Goal: Task Accomplishment & Management: Manage account settings

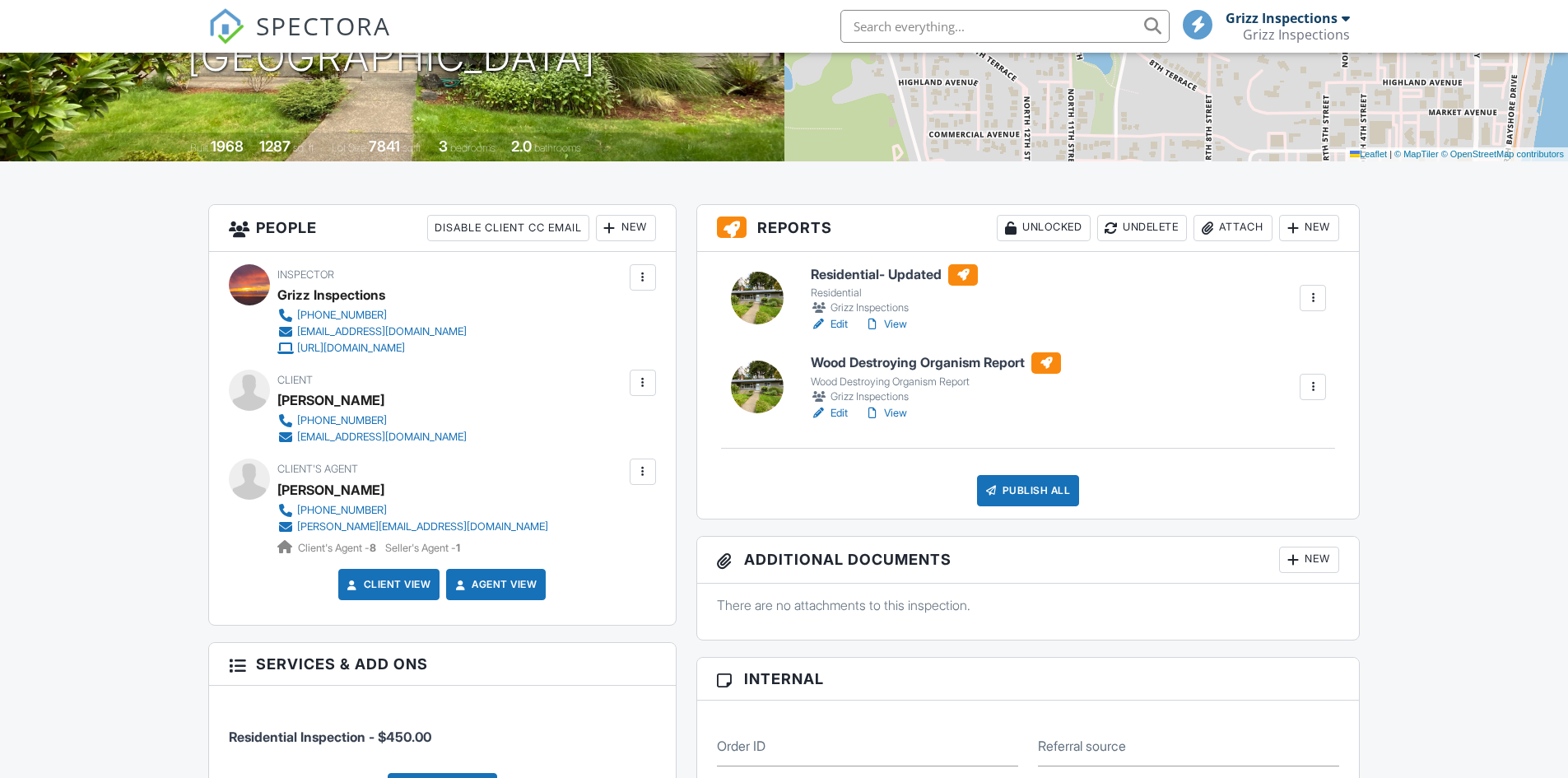
click at [837, 415] on link "Edit" at bounding box center [829, 414] width 37 height 17
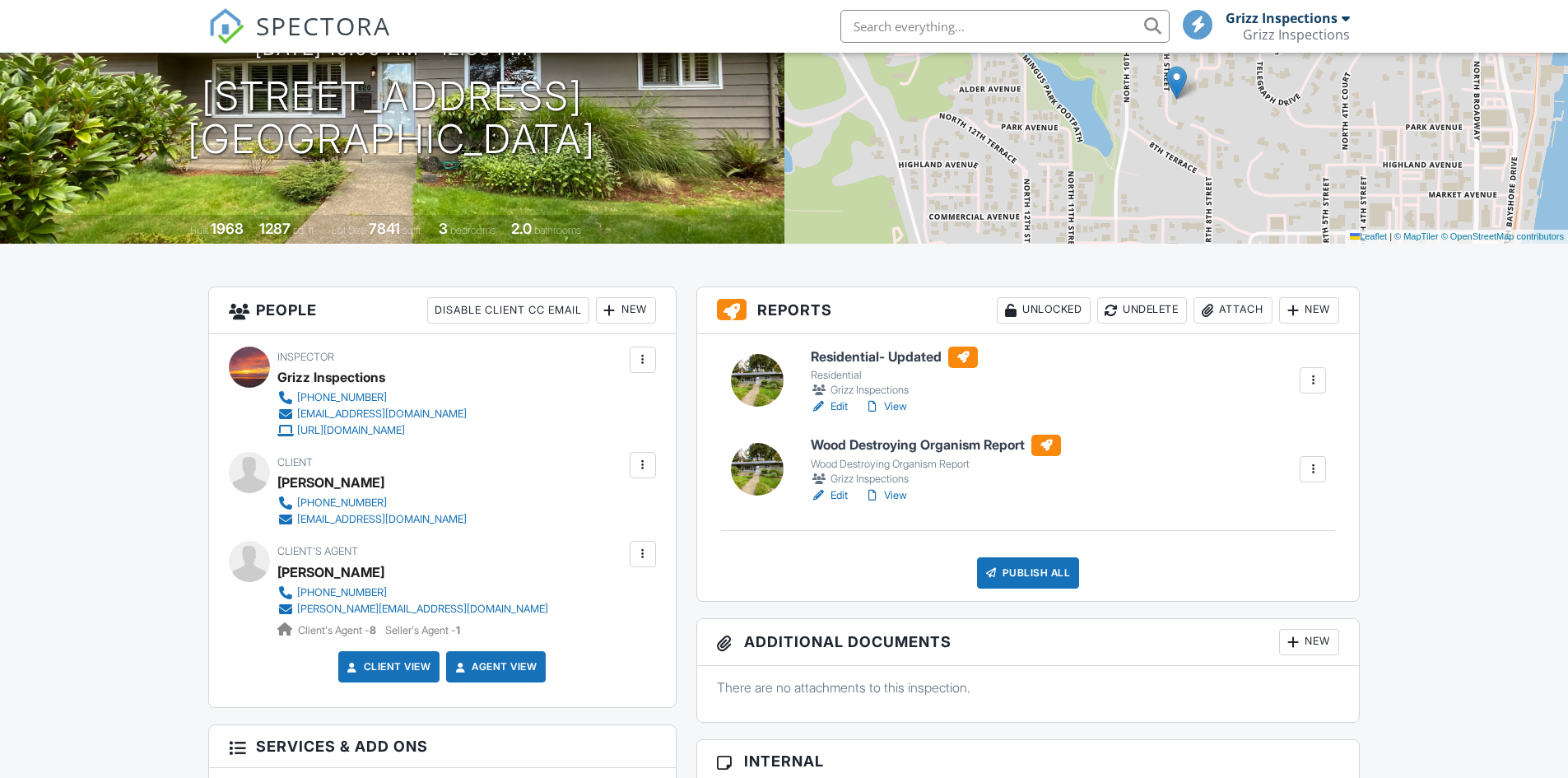
click at [900, 490] on link "View" at bounding box center [886, 495] width 43 height 17
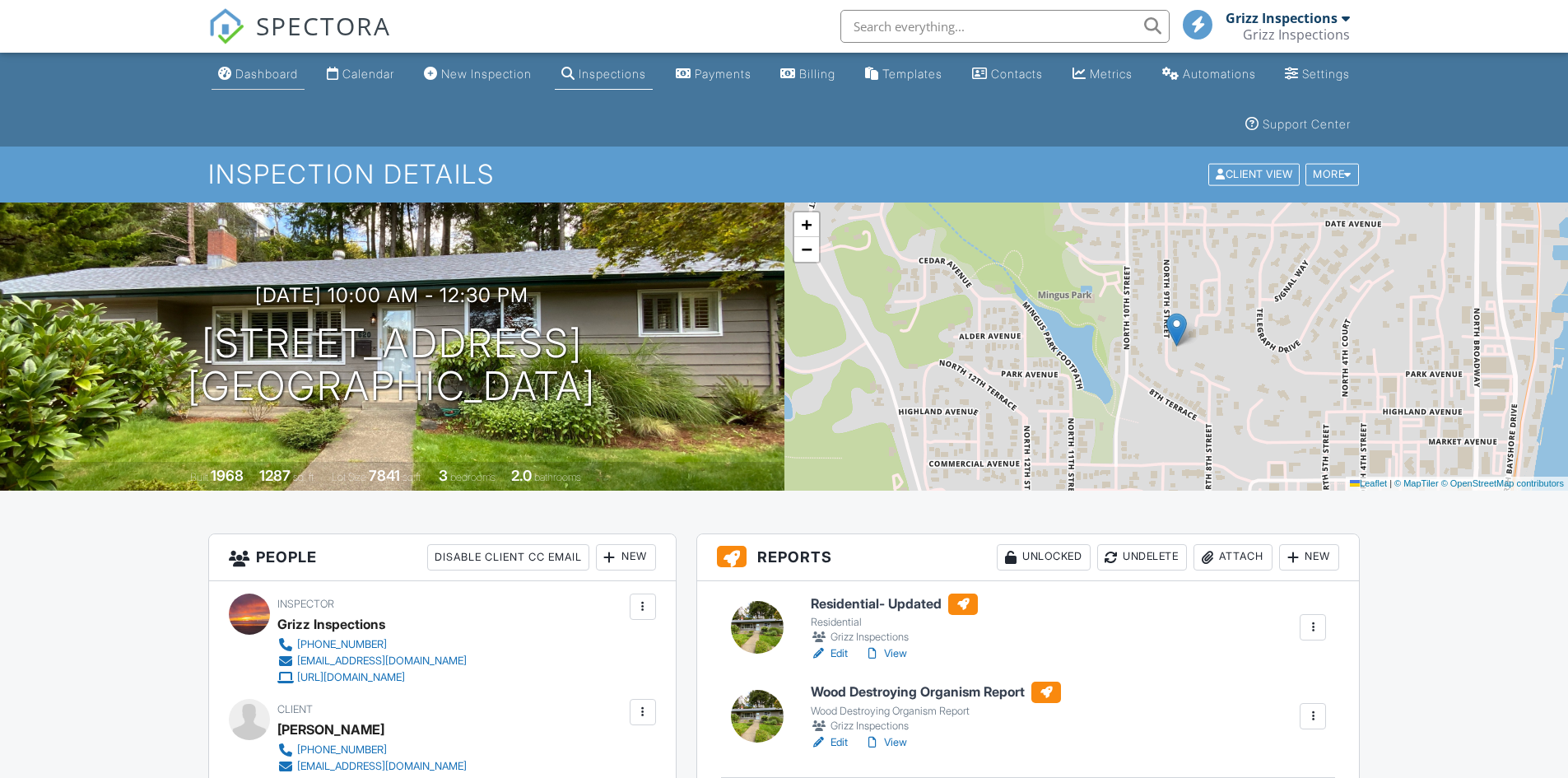
click at [247, 85] on link "Dashboard" at bounding box center [258, 74] width 93 height 31
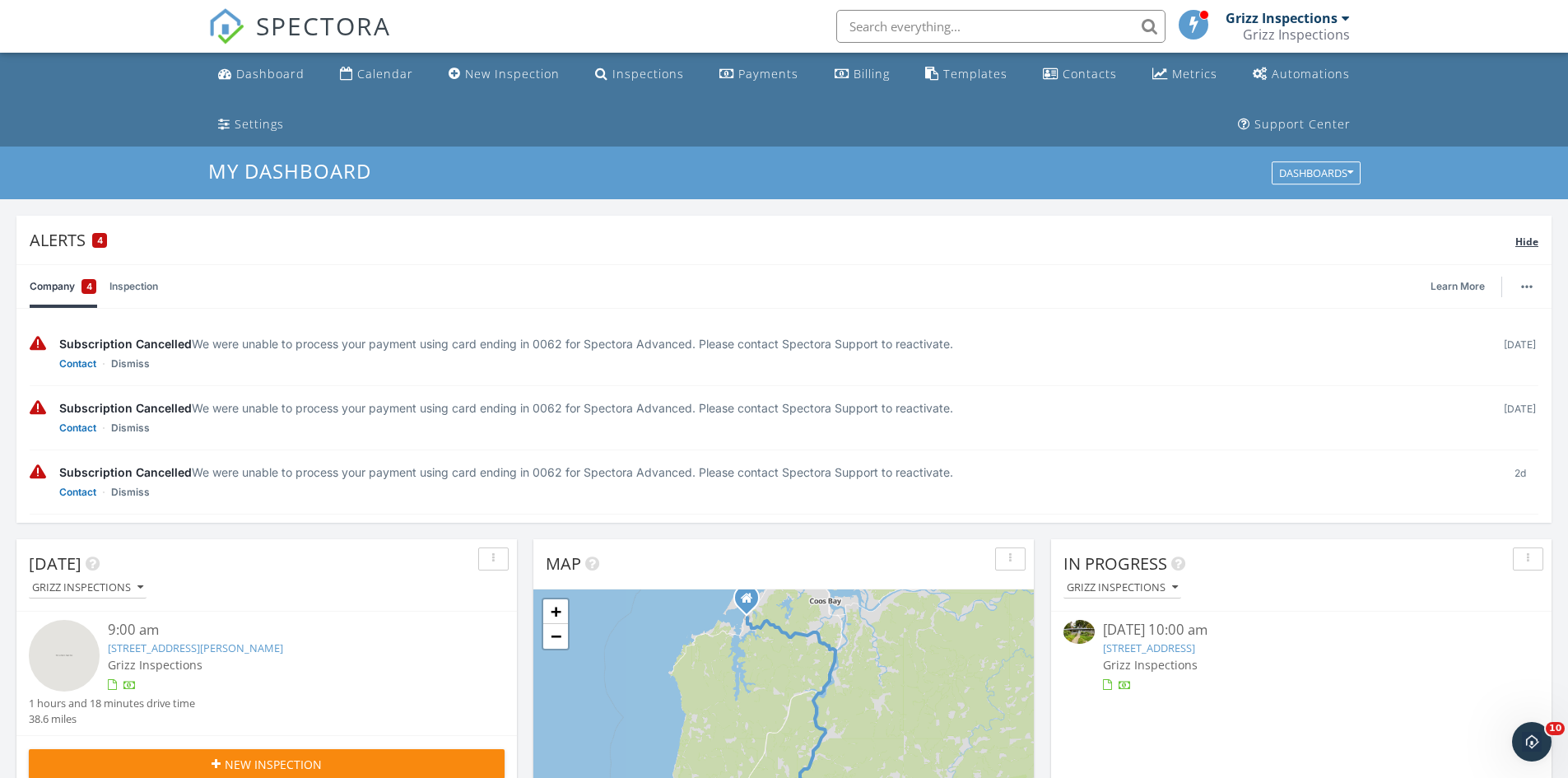
click at [1531, 240] on span "Hide" at bounding box center [1526, 241] width 23 height 14
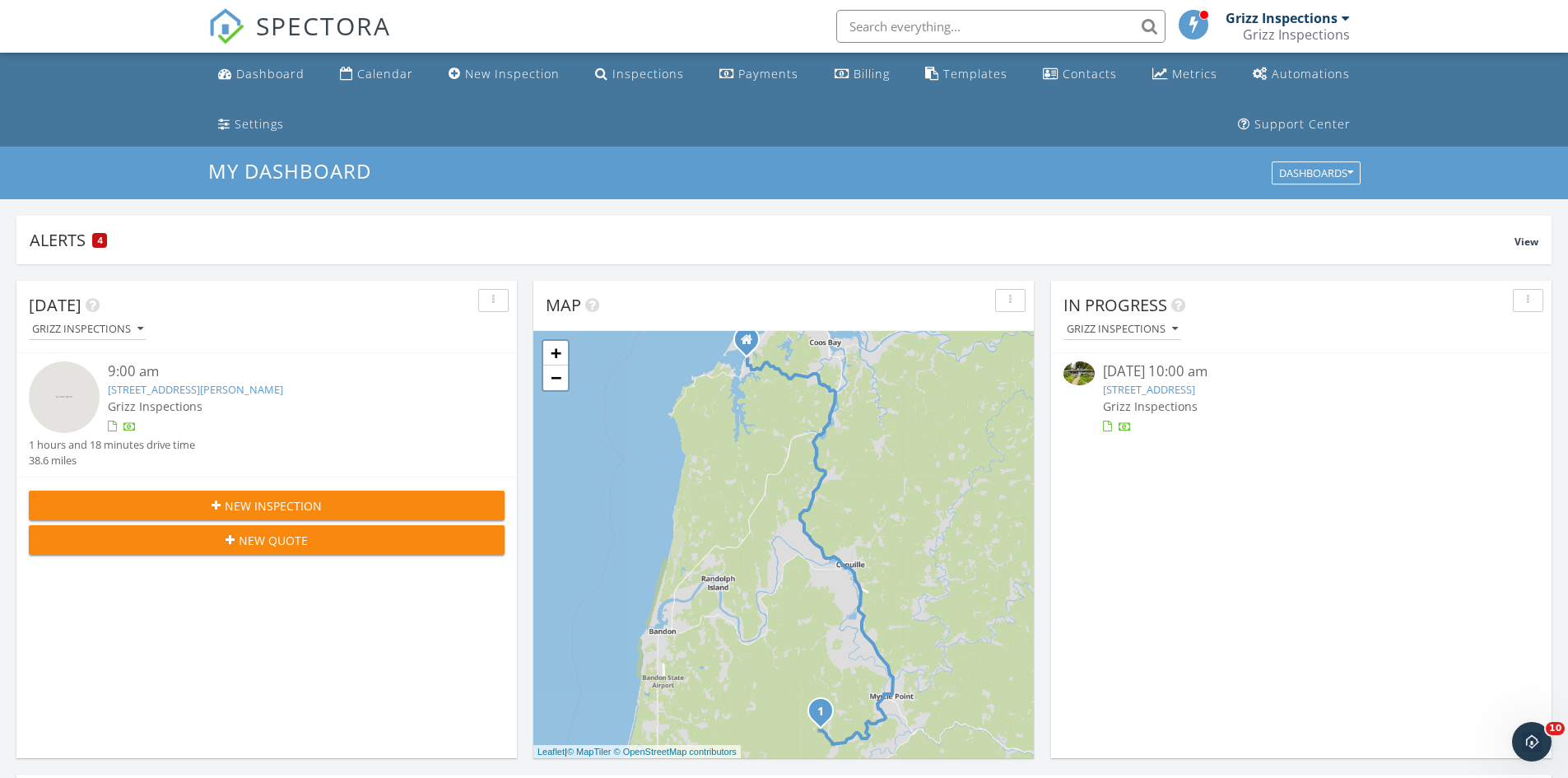
click at [181, 386] on link "[STREET_ADDRESS][PERSON_NAME]" at bounding box center [195, 389] width 175 height 15
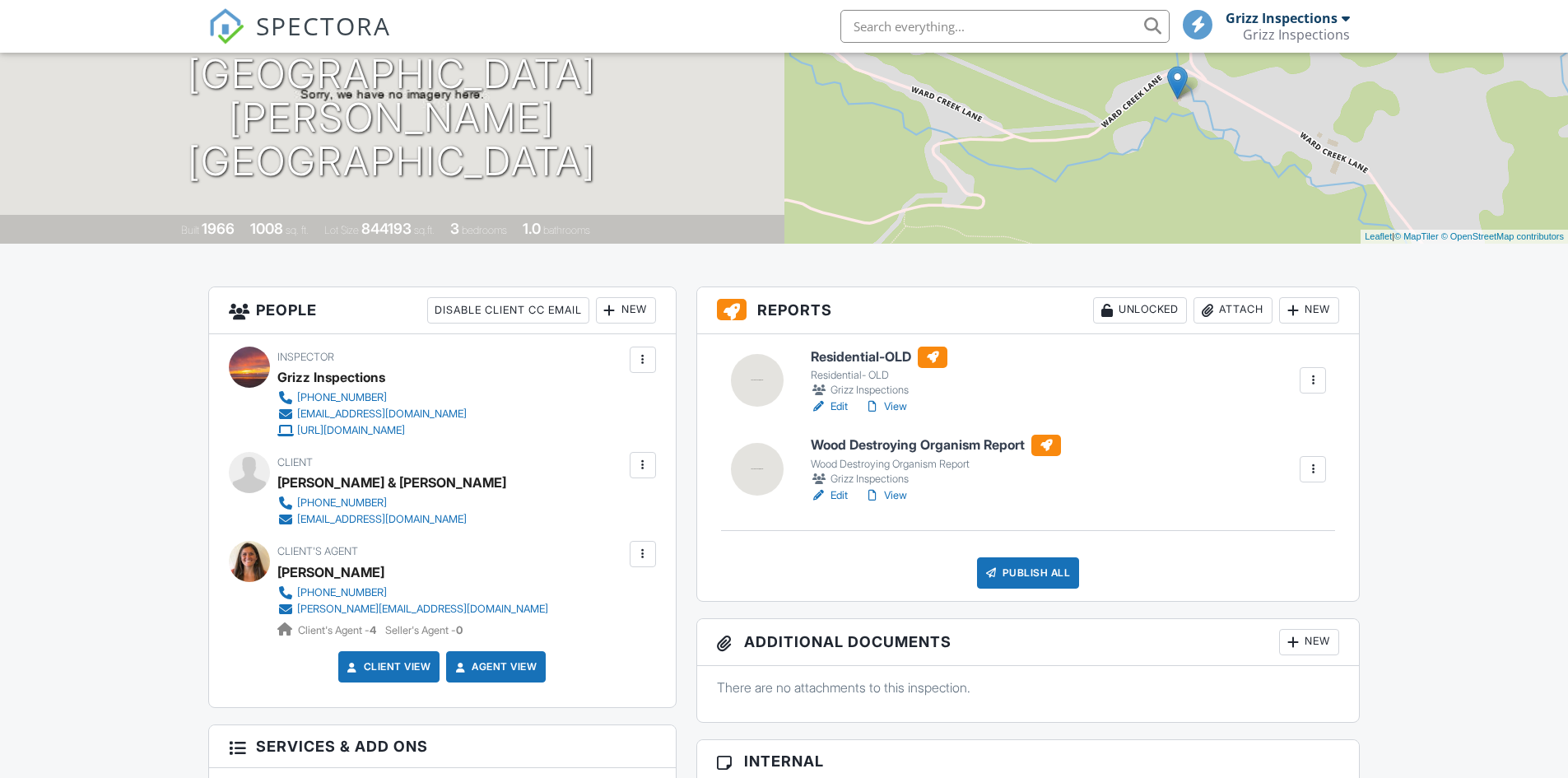
click at [1315, 383] on div at bounding box center [1313, 380] width 17 height 17
click at [1231, 541] on div "Delete" at bounding box center [1241, 542] width 34 height 19
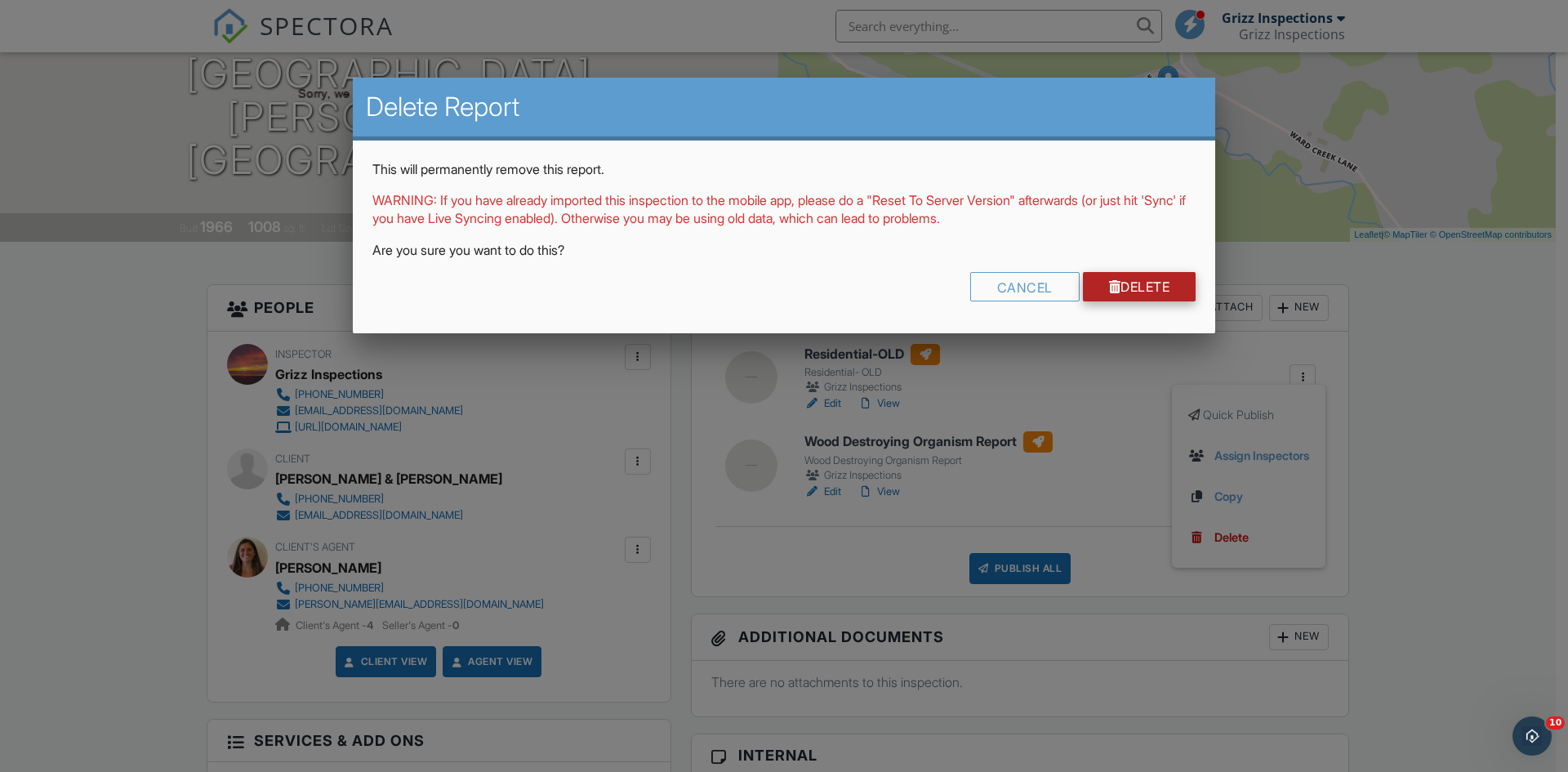
click at [1113, 291] on div at bounding box center [1114, 286] width 12 height 13
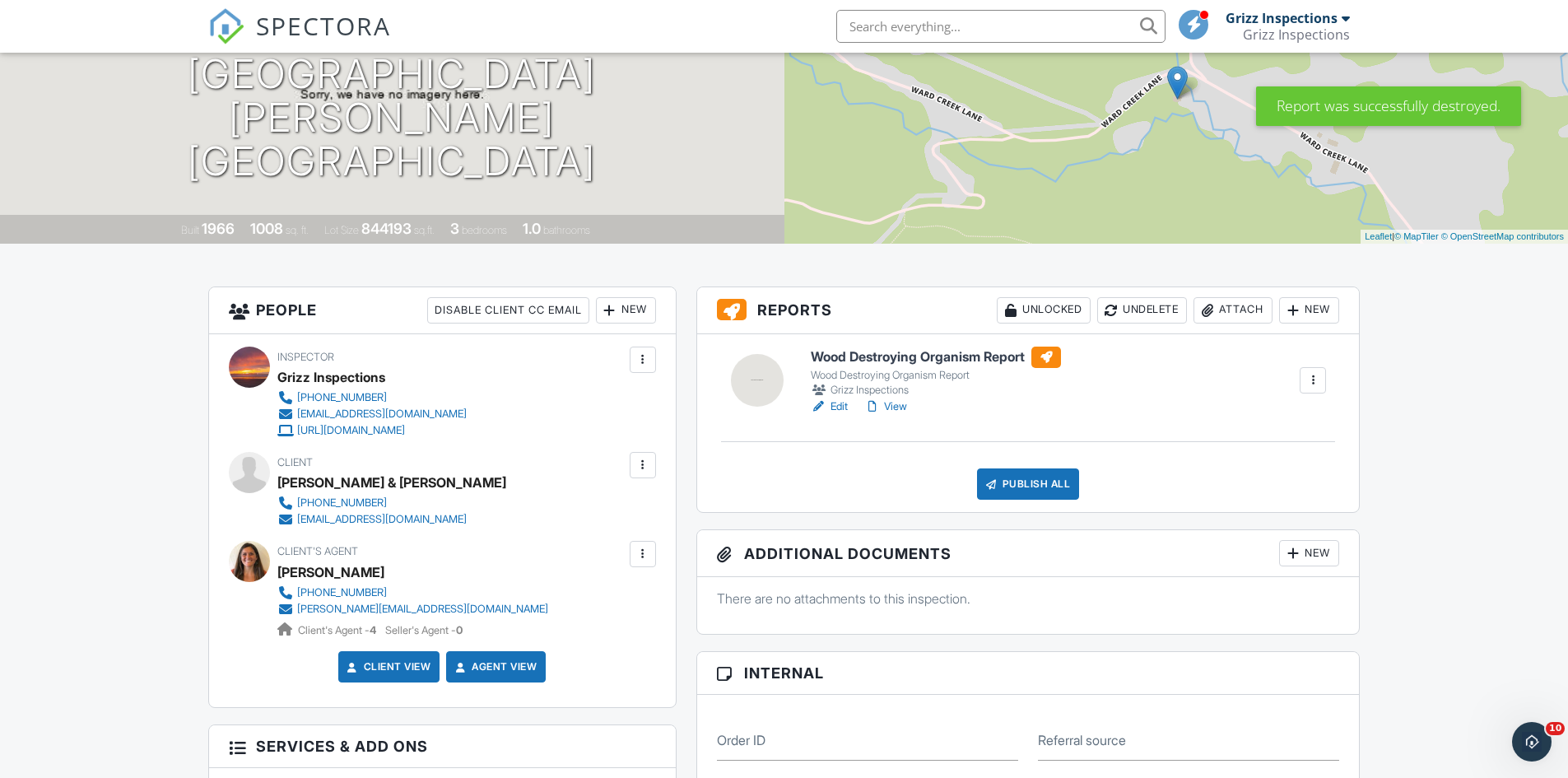
click at [1306, 312] on div "New" at bounding box center [1308, 310] width 60 height 26
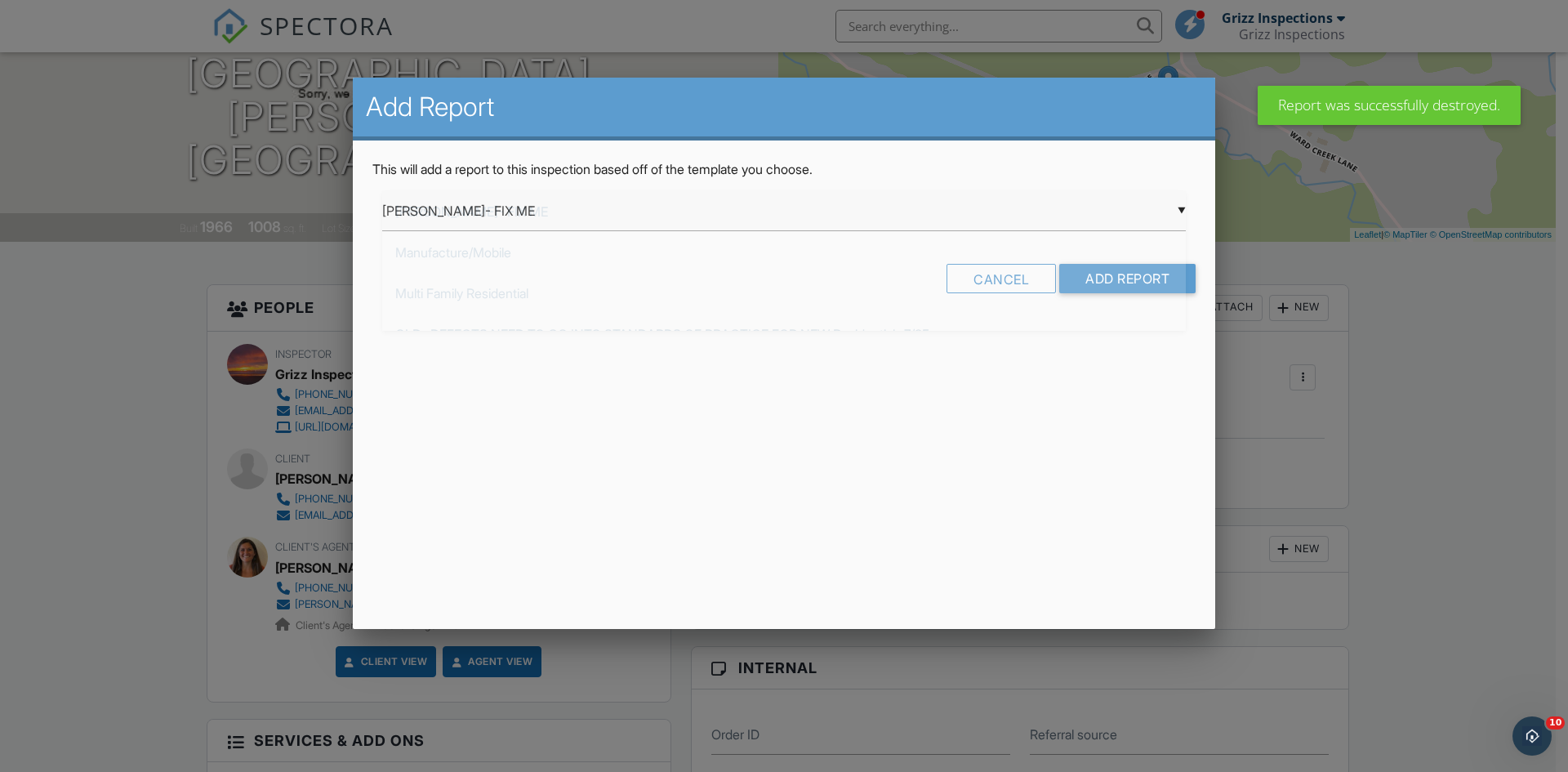
click at [617, 219] on div "▼ Kristin- FIX ME Kristin- FIX ME Manufacture/Mobile Multi Family Residential O…" at bounding box center [783, 211] width 803 height 40
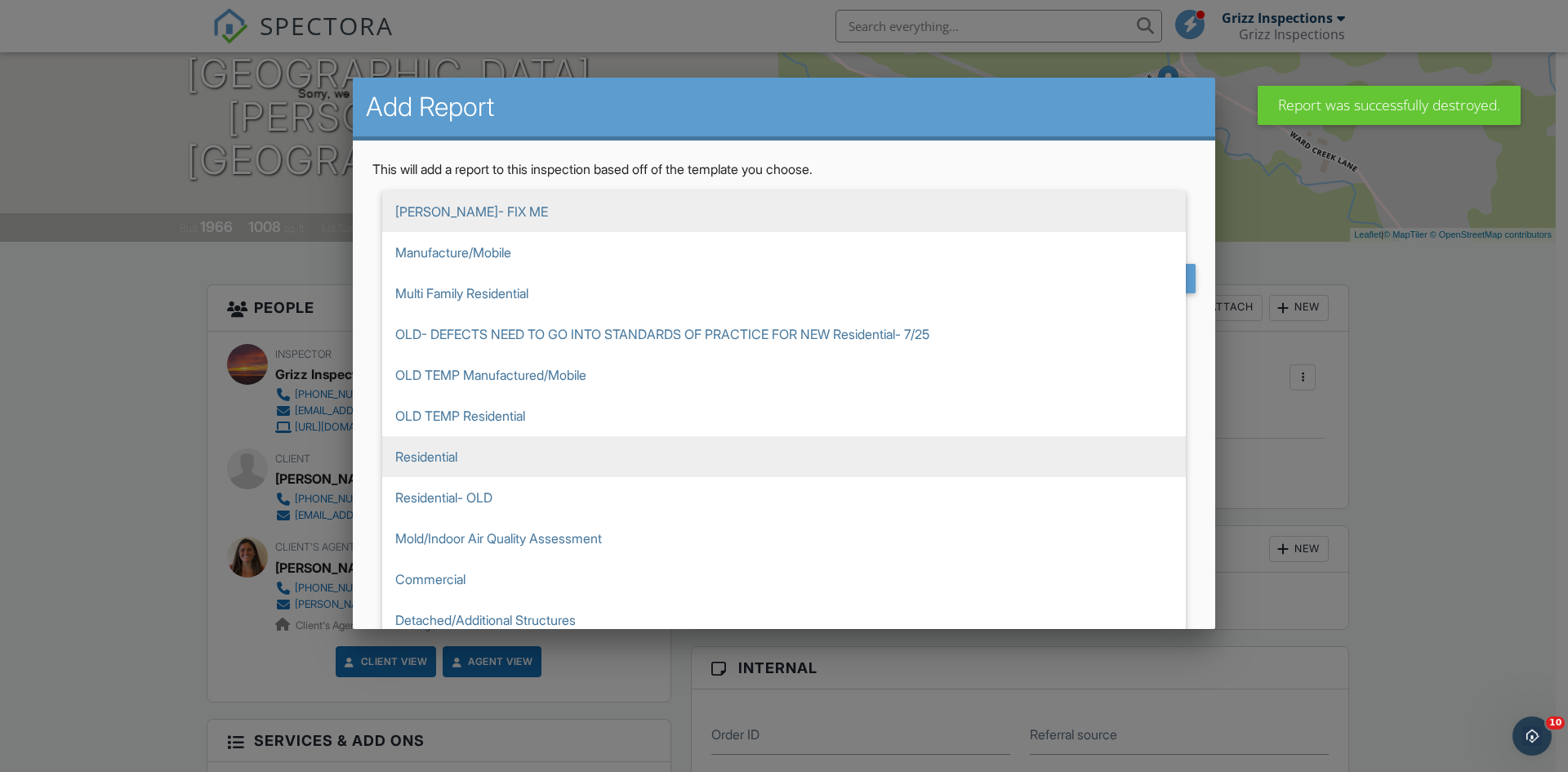
click at [497, 450] on span "Residential" at bounding box center [783, 456] width 803 height 40
type input "Residential"
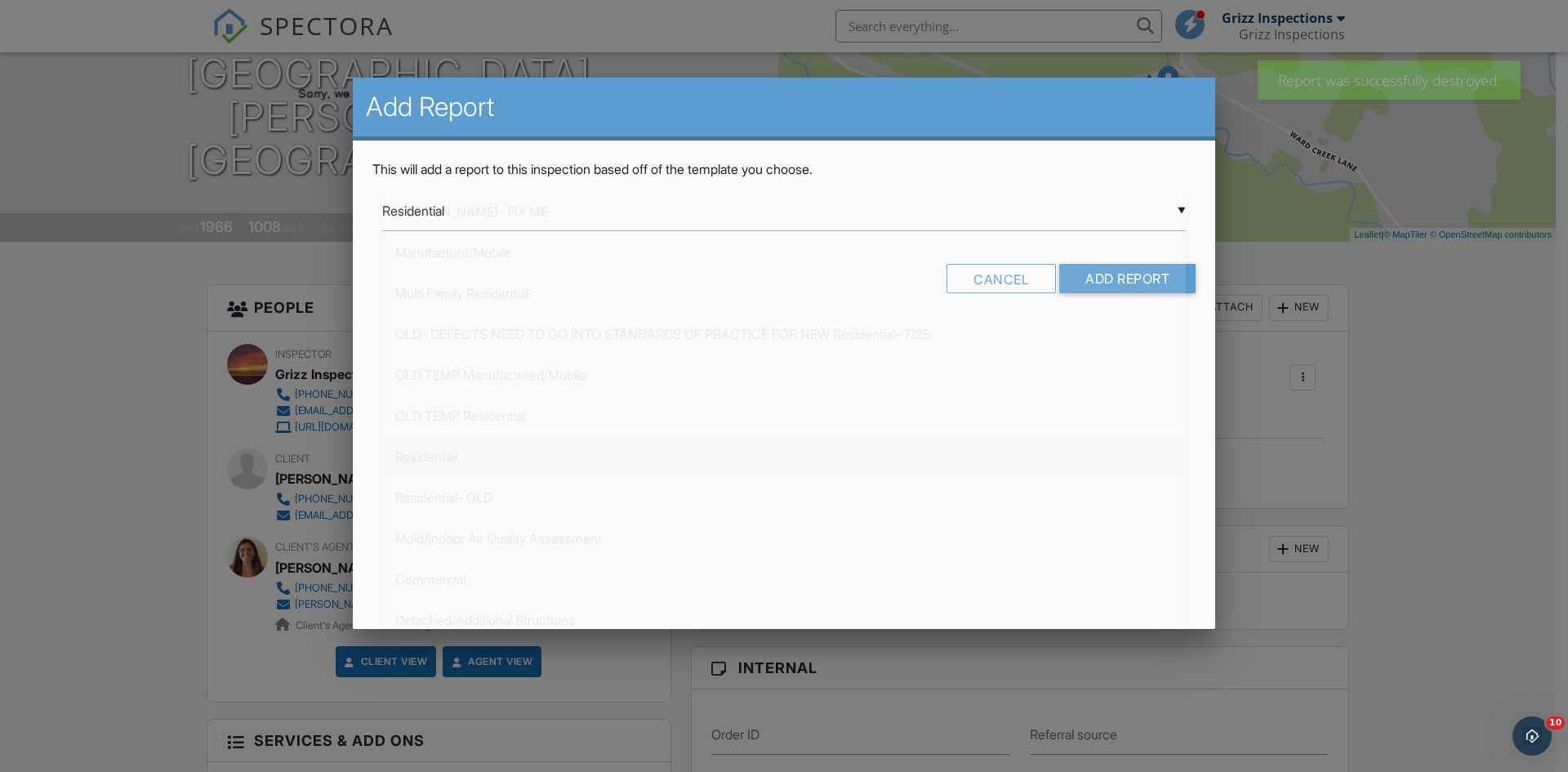
scroll to position [245, 0]
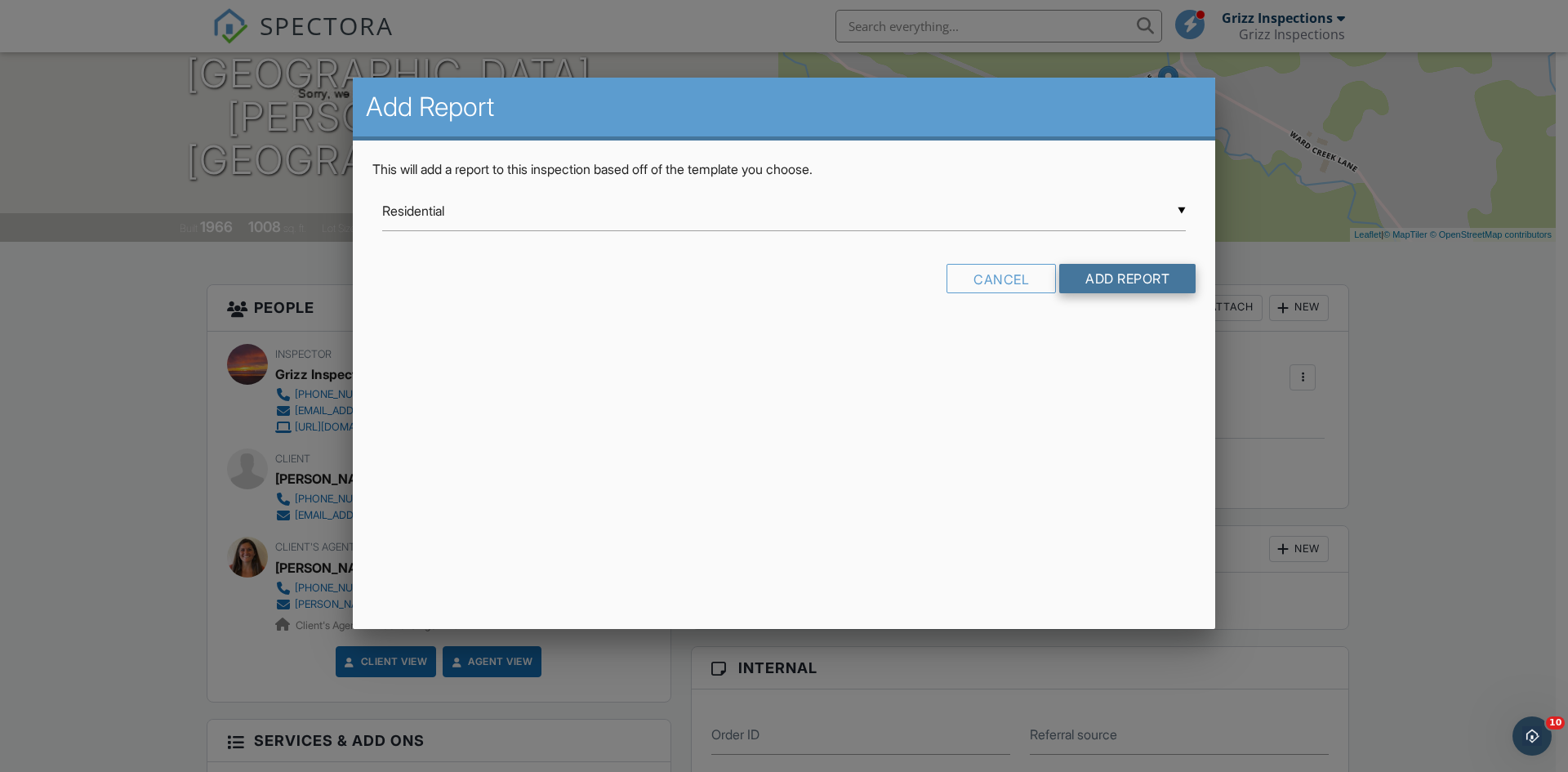
click at [1124, 274] on input "Add Report" at bounding box center [1127, 279] width 136 height 29
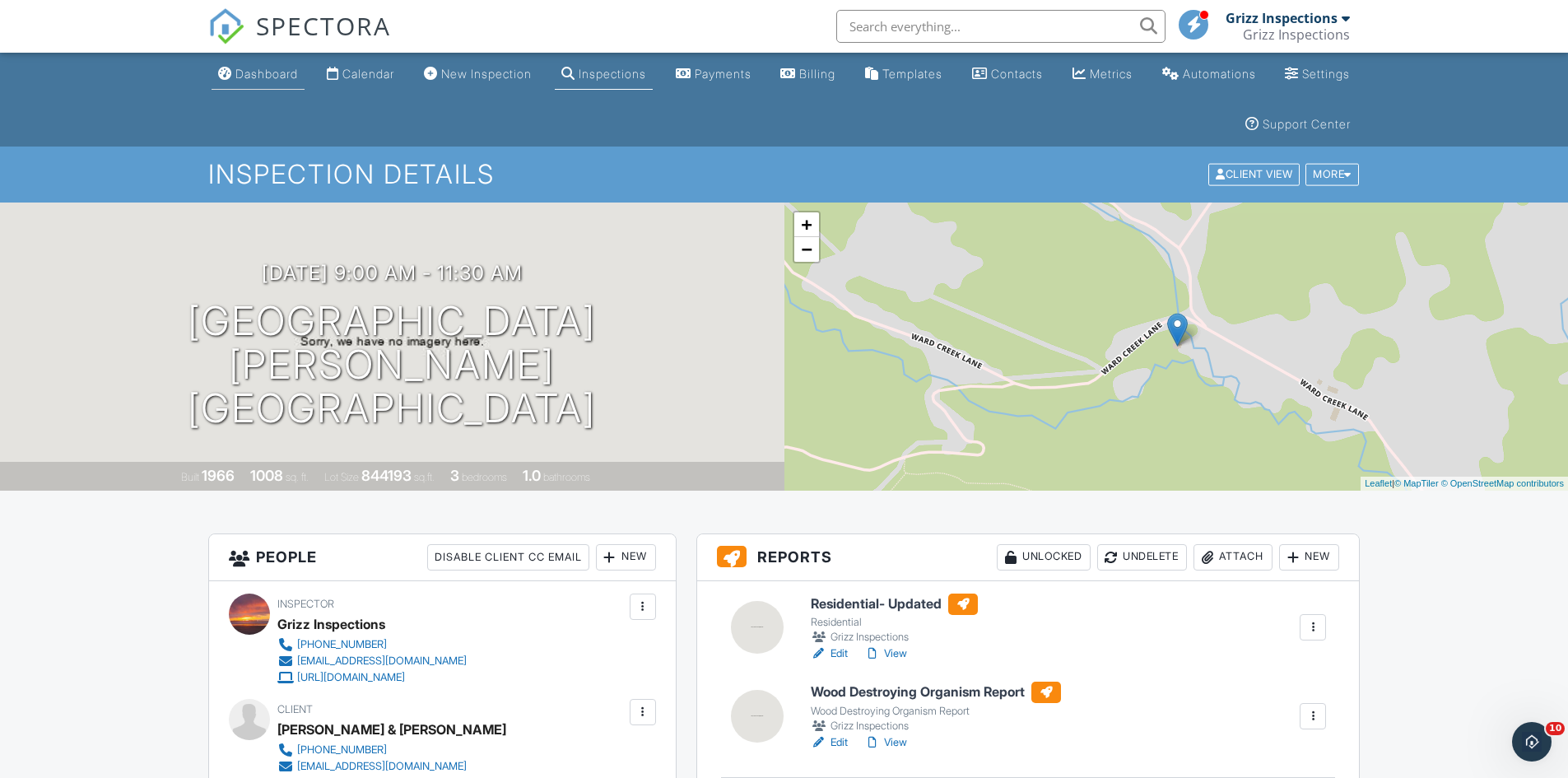
click at [278, 77] on div "Dashboard" at bounding box center [266, 73] width 62 height 14
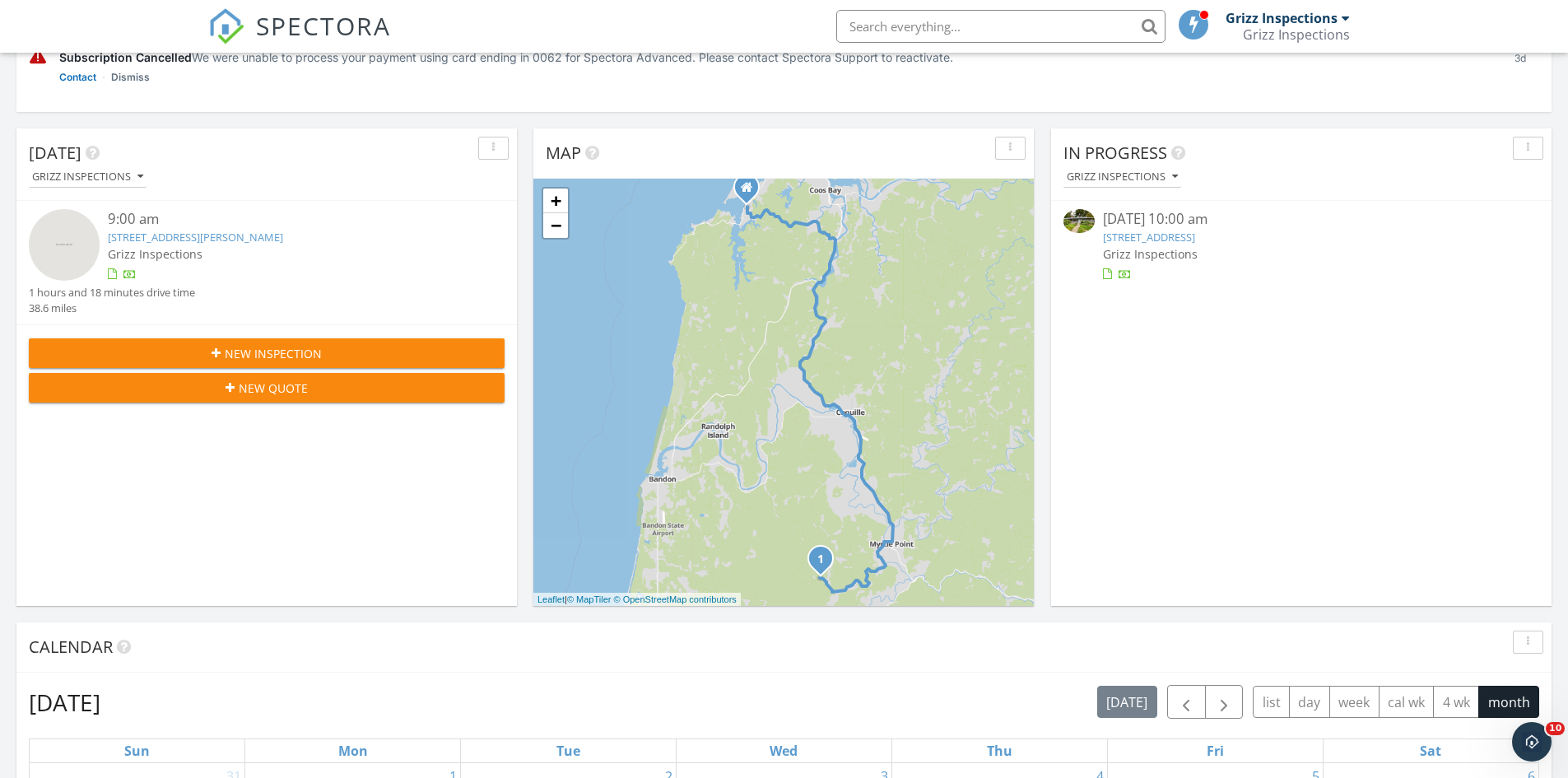
scroll to position [412, 0]
click at [174, 236] on link "[STREET_ADDRESS][PERSON_NAME]" at bounding box center [195, 236] width 175 height 15
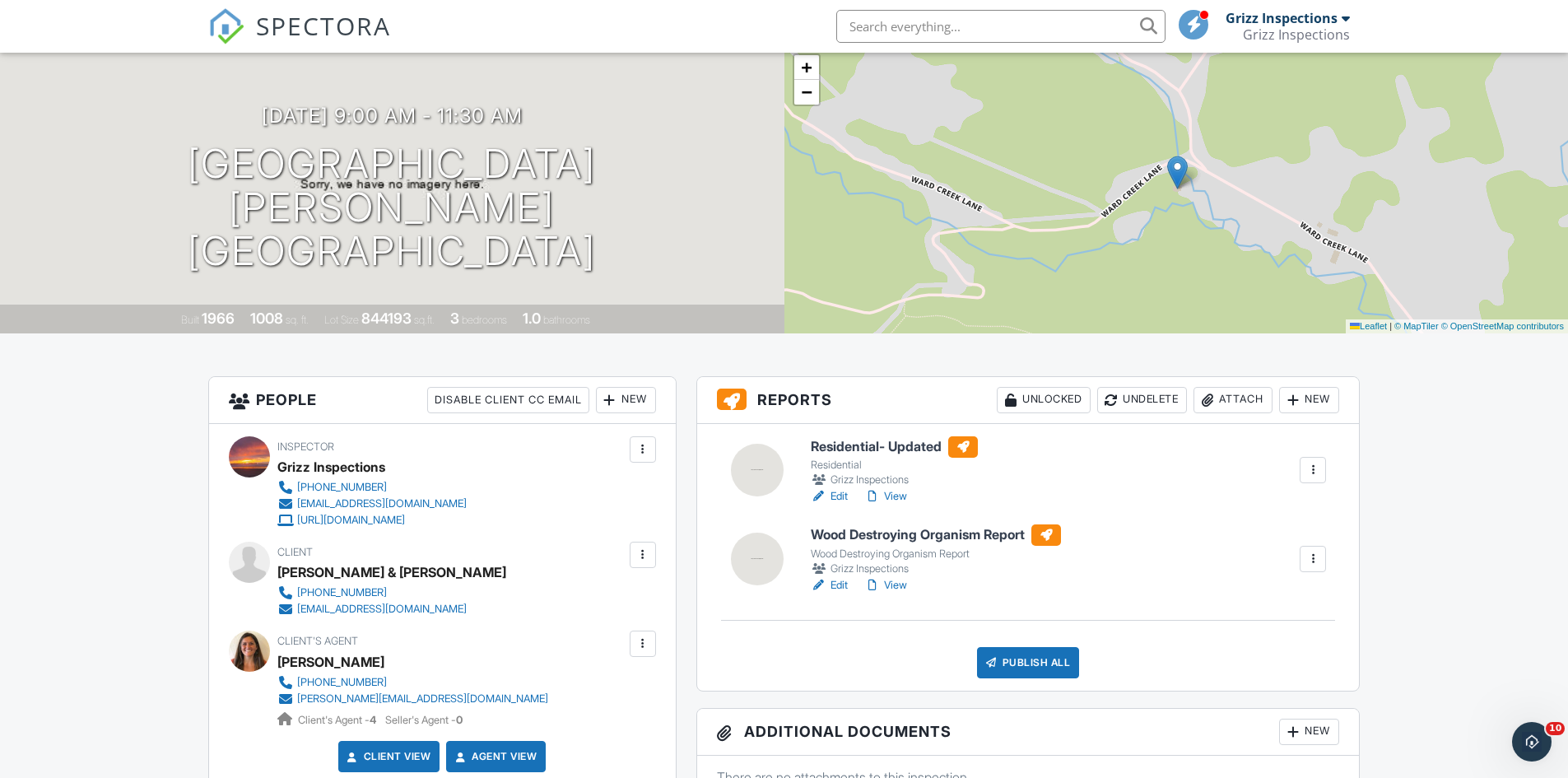
scroll to position [164, 0]
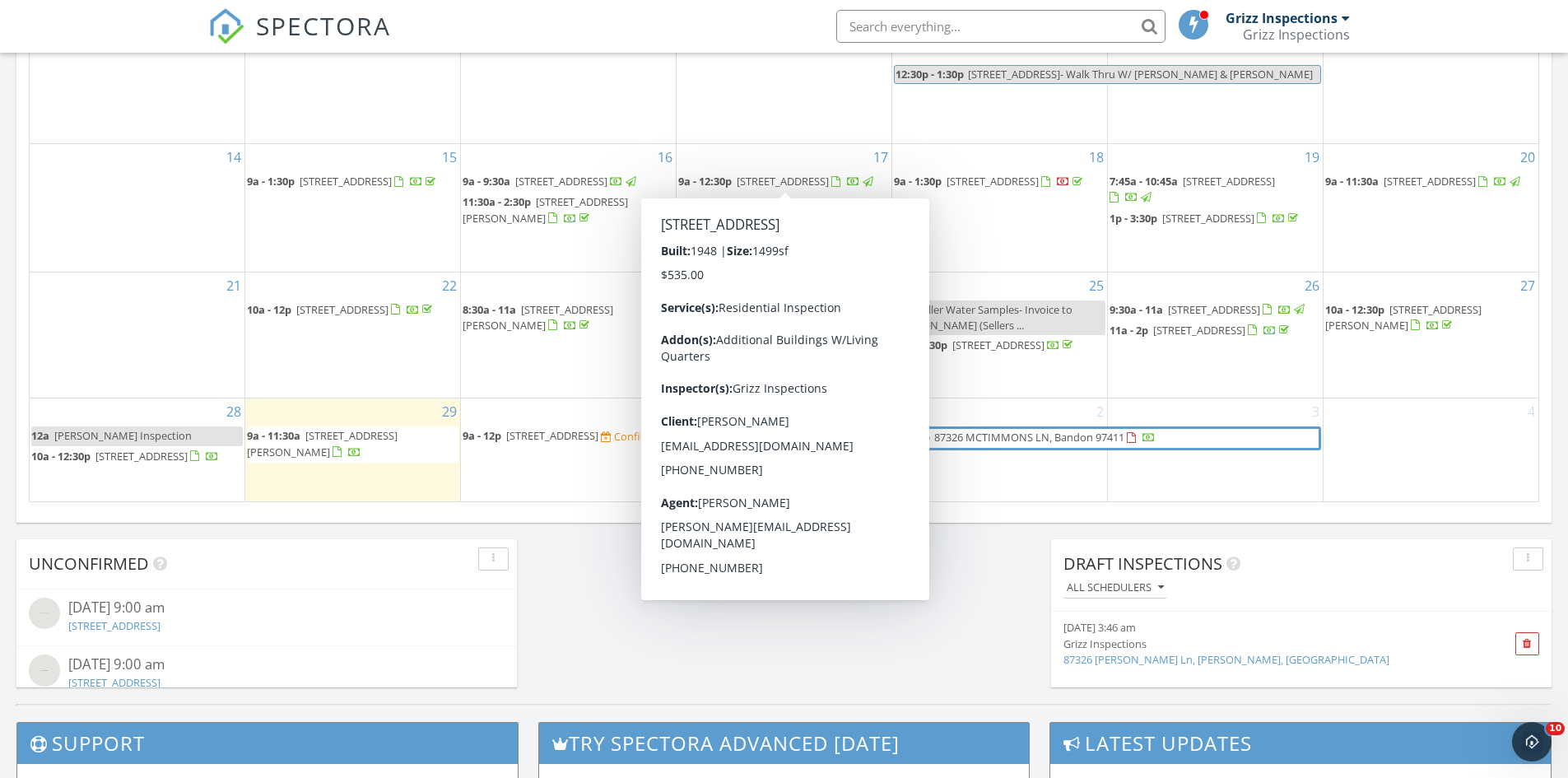
scroll to position [1399, 0]
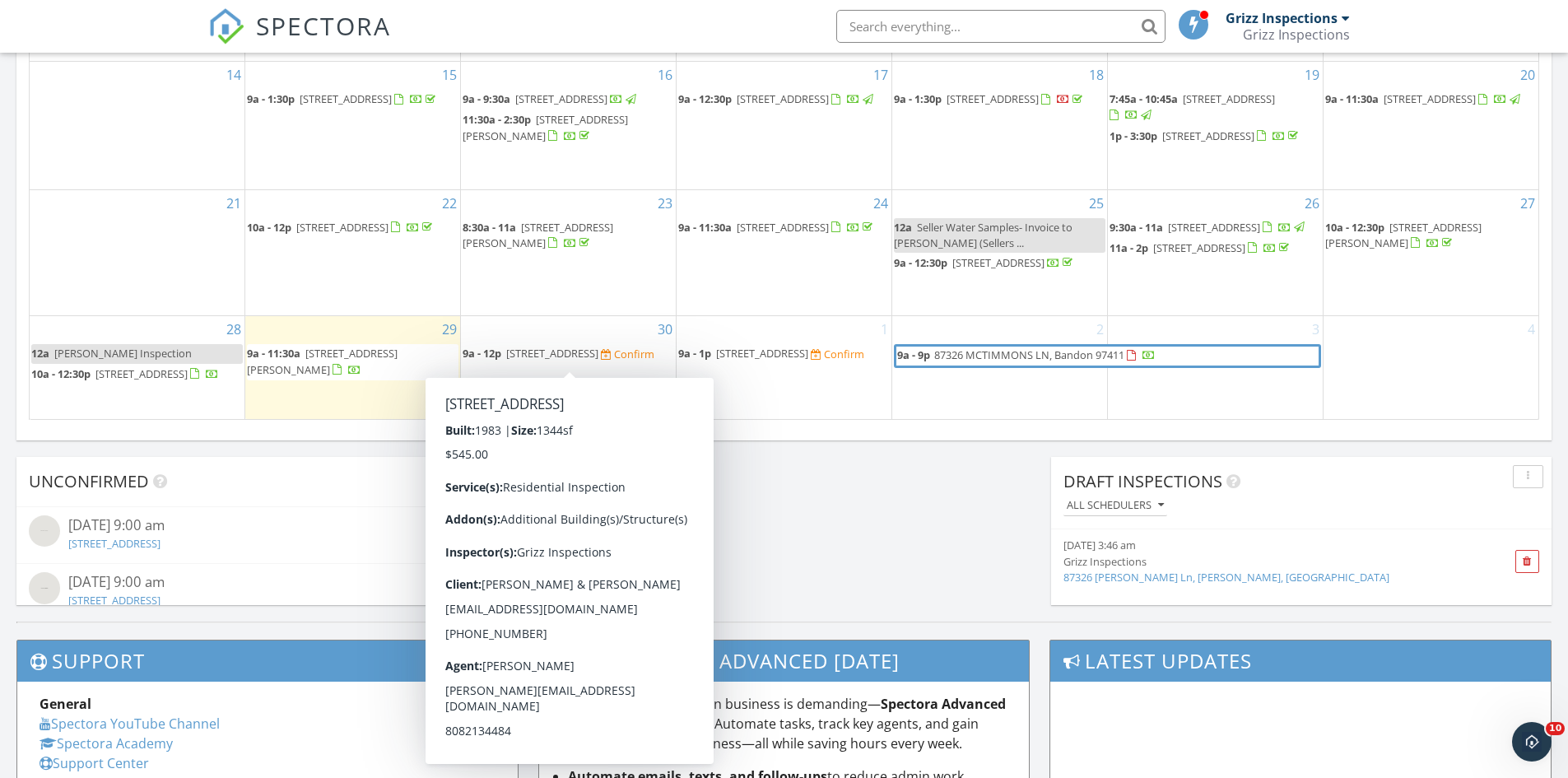
click at [625, 360] on span "9a - 12p 70700 Majestic Shores Rd, North Bend 97459 Confirm" at bounding box center [558, 354] width 192 height 17
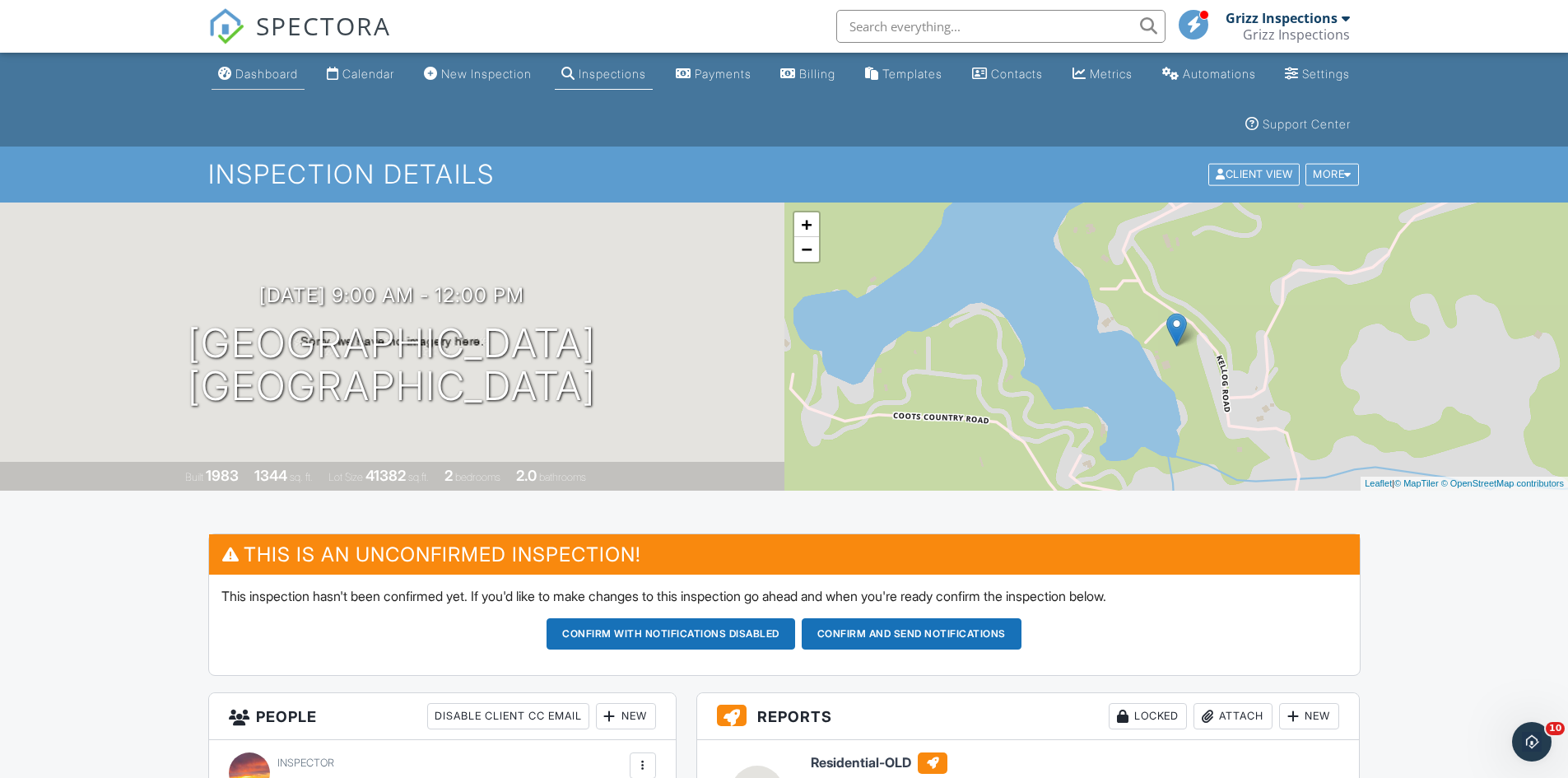
click at [277, 83] on link "Dashboard" at bounding box center [258, 74] width 93 height 31
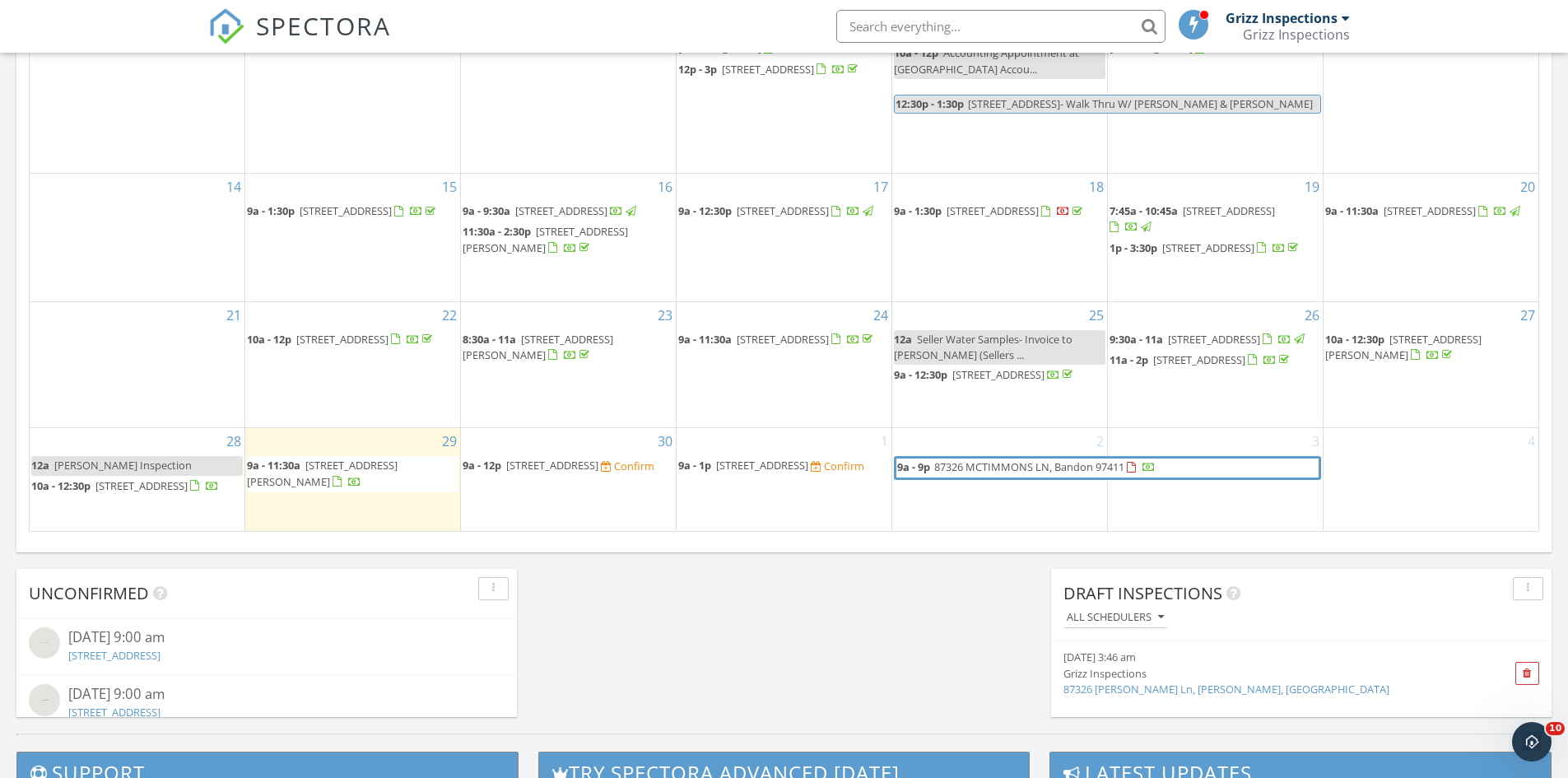
scroll to position [1317, 0]
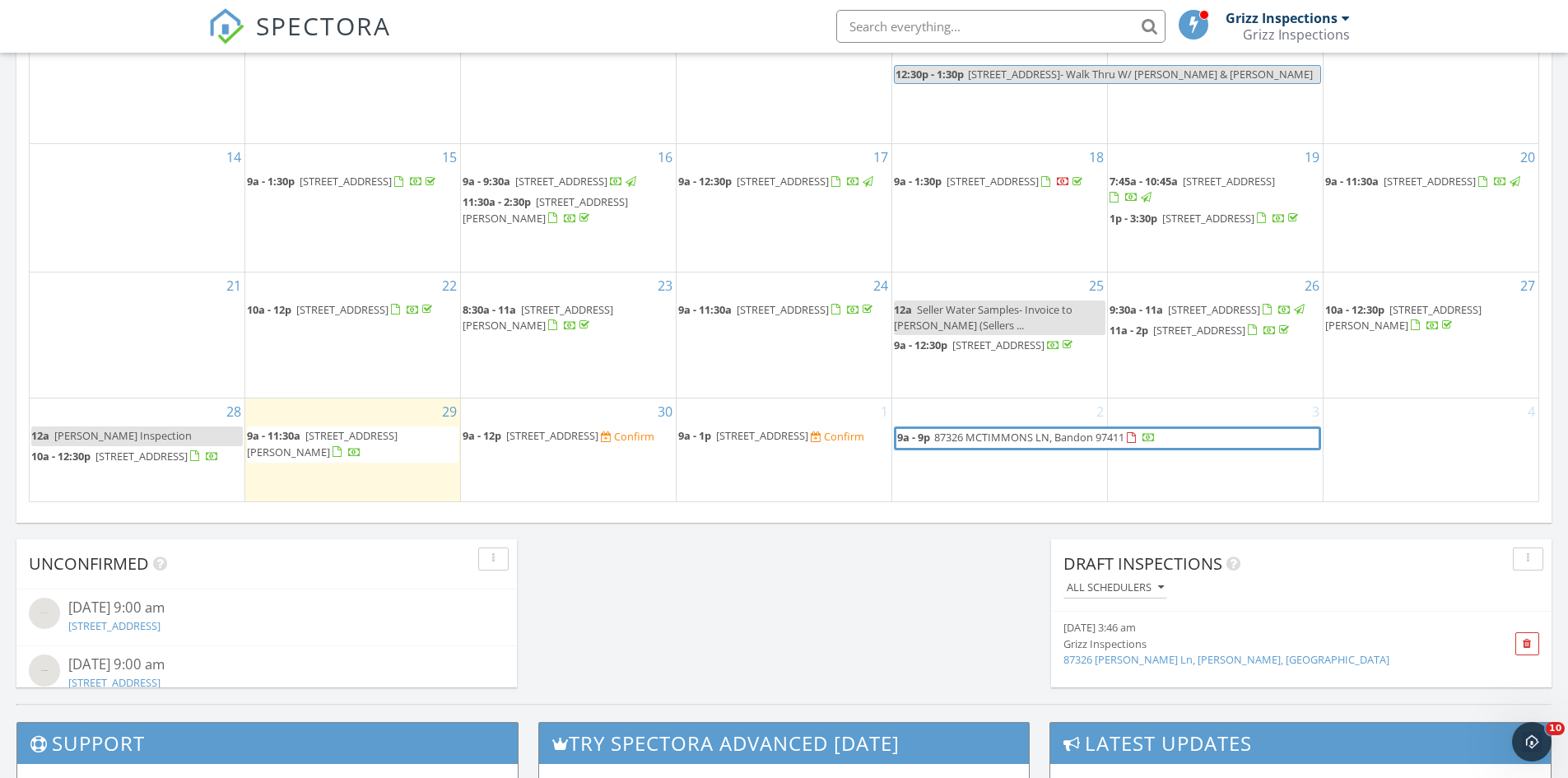
click at [809, 415] on div "1 9a - 1p [STREET_ADDRESS] Confirm" at bounding box center [784, 450] width 215 height 102
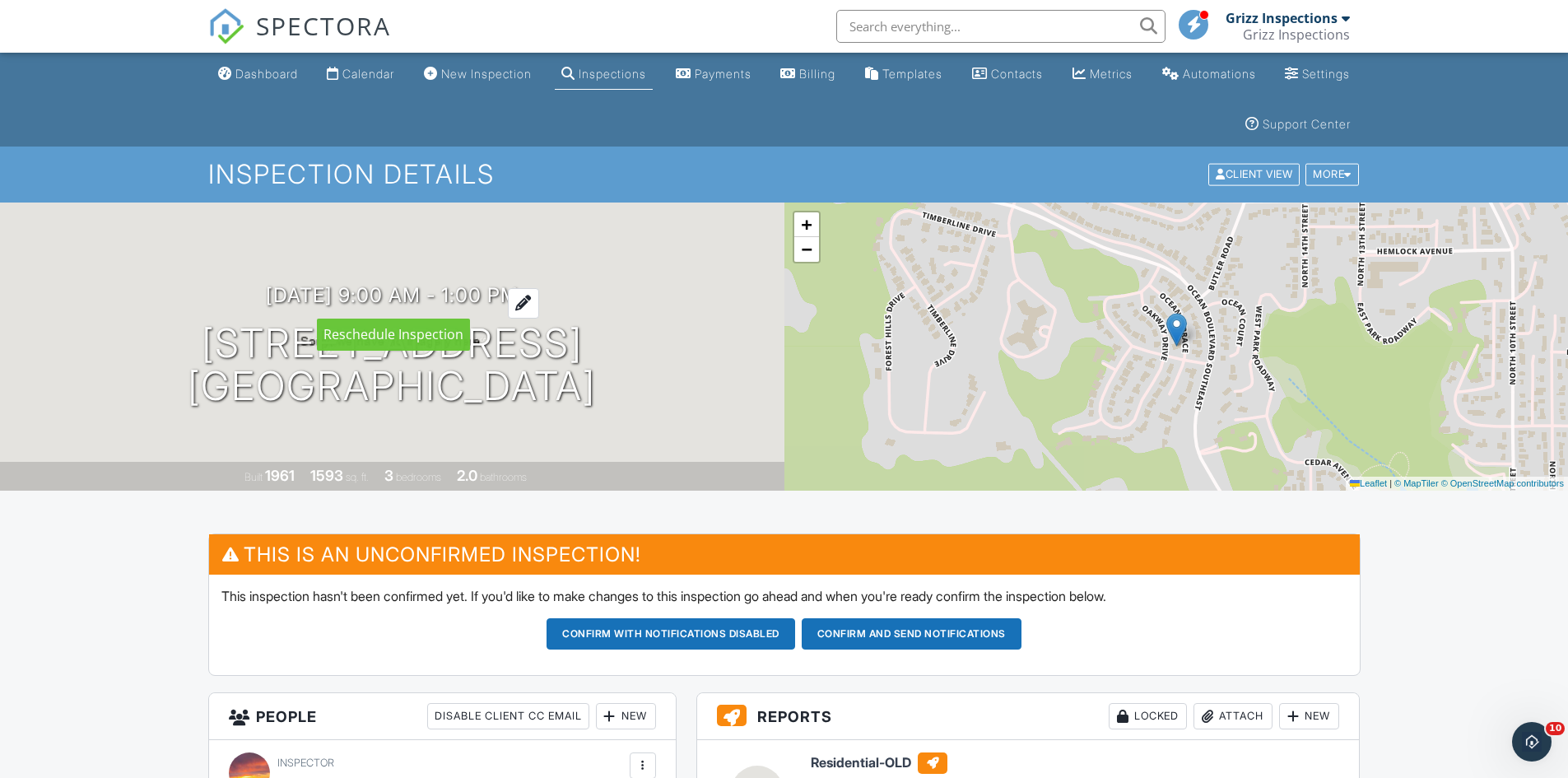
click at [539, 299] on div at bounding box center [524, 303] width 32 height 31
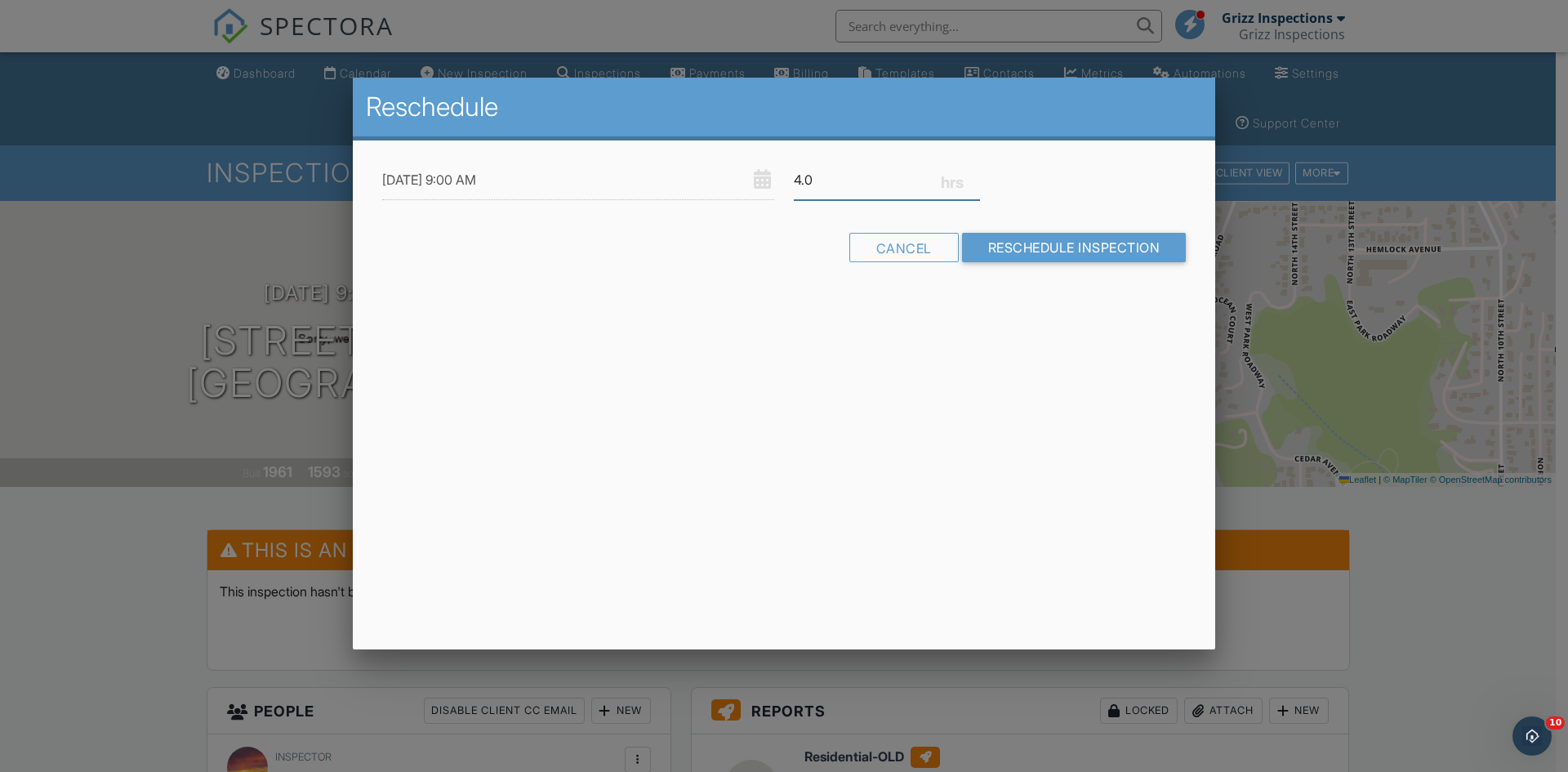
drag, startPoint x: 822, startPoint y: 178, endPoint x: 788, endPoint y: 179, distance: 34.0
click at [788, 179] on div "4.0" at bounding box center [887, 179] width 206 height 40
type input "2.75"
click at [1114, 245] on input "Reschedule Inspection" at bounding box center [1074, 248] width 225 height 29
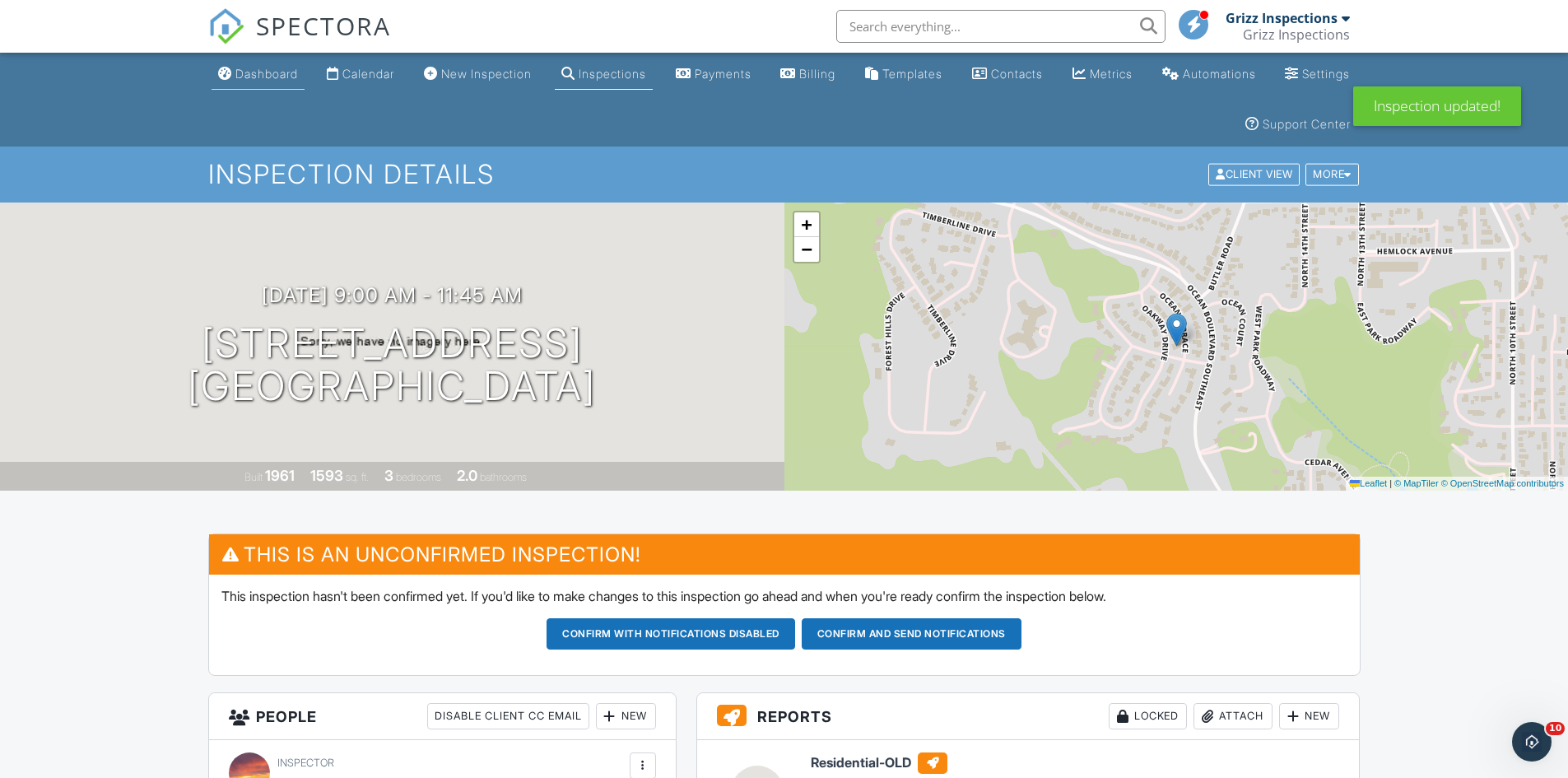
click at [241, 77] on div "Dashboard" at bounding box center [266, 73] width 62 height 14
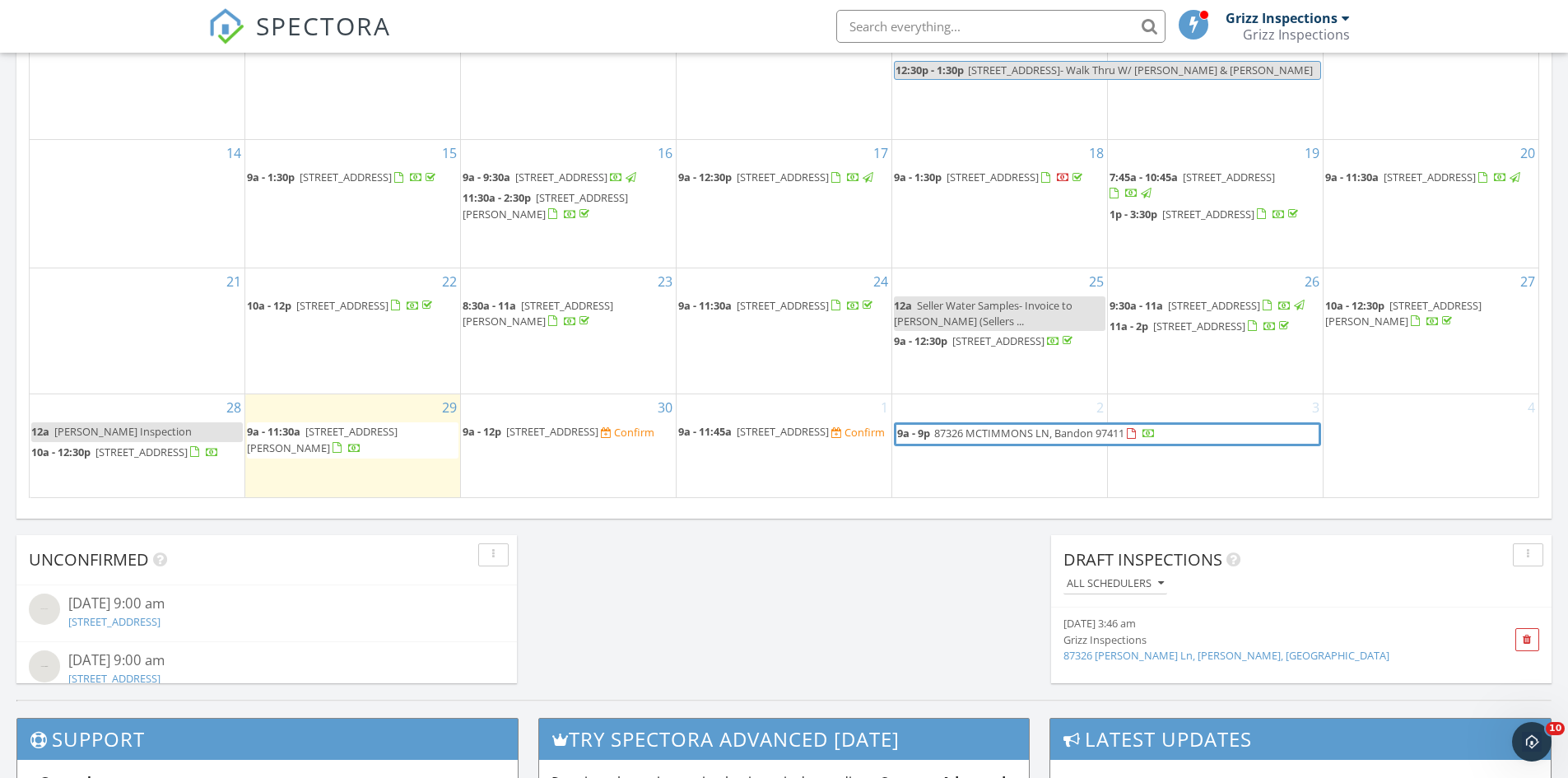
scroll to position [1399, 0]
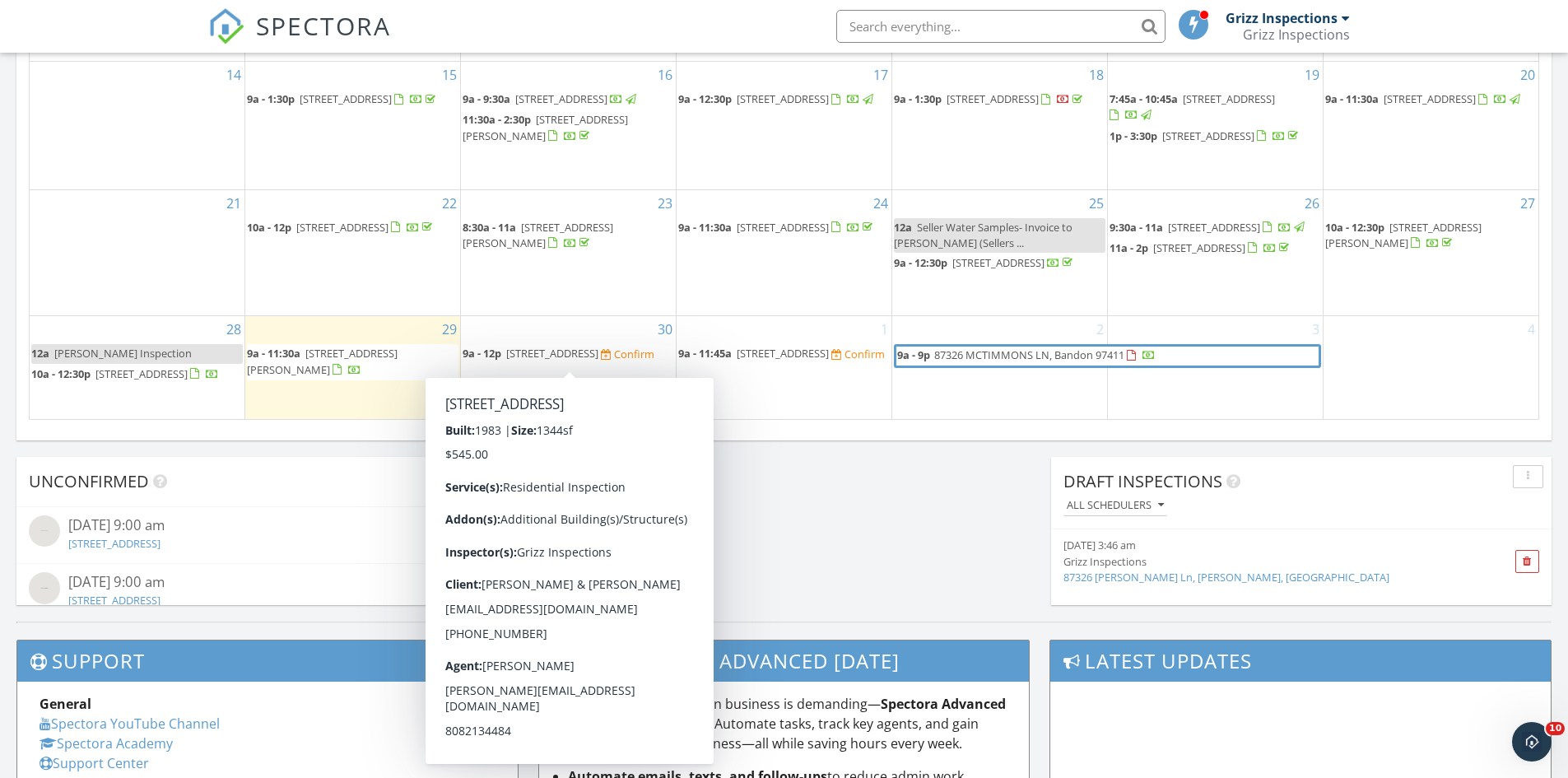
click at [598, 346] on span "[STREET_ADDRESS]" at bounding box center [552, 353] width 92 height 15
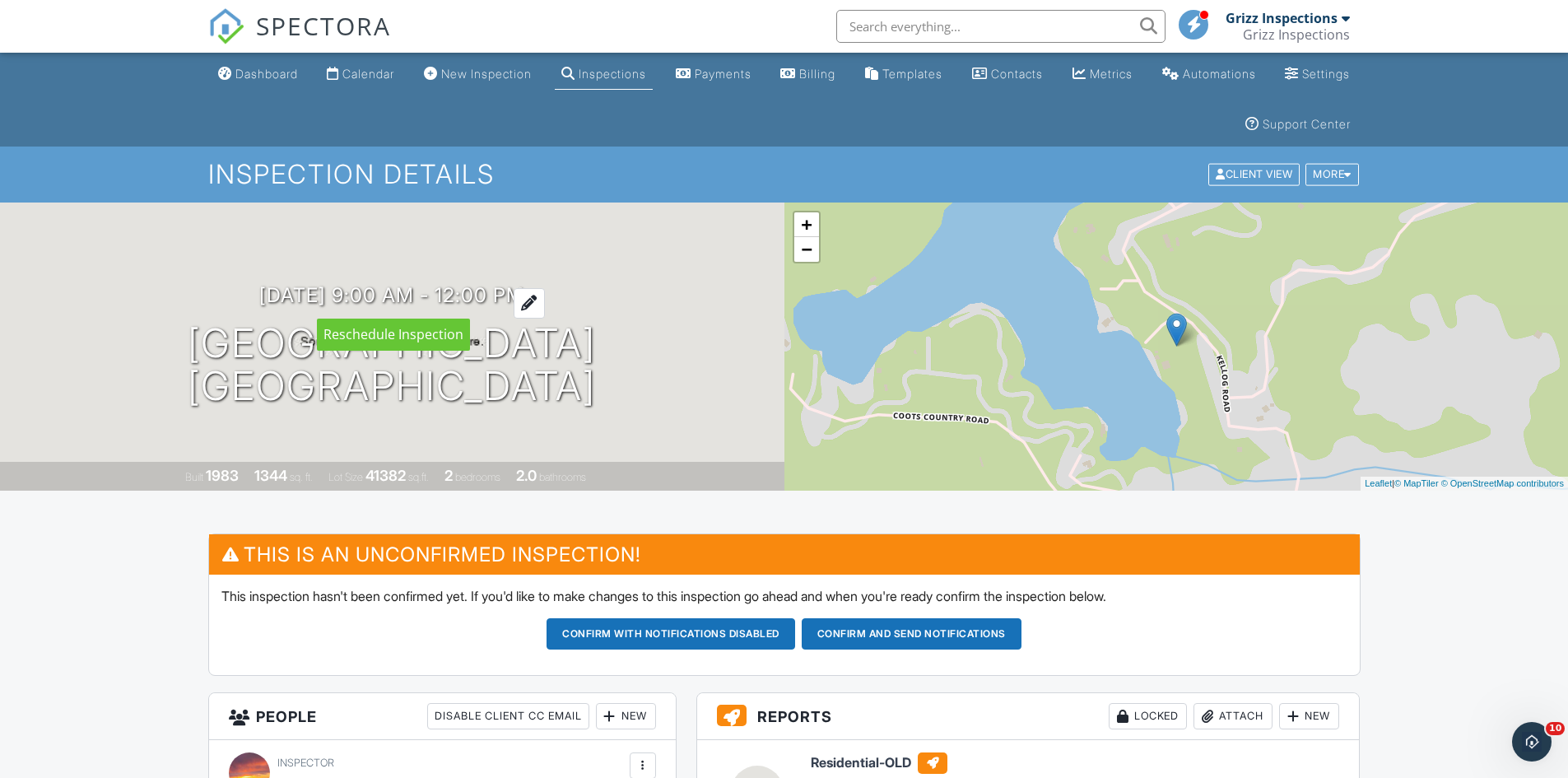
click at [545, 292] on div at bounding box center [529, 303] width 32 height 31
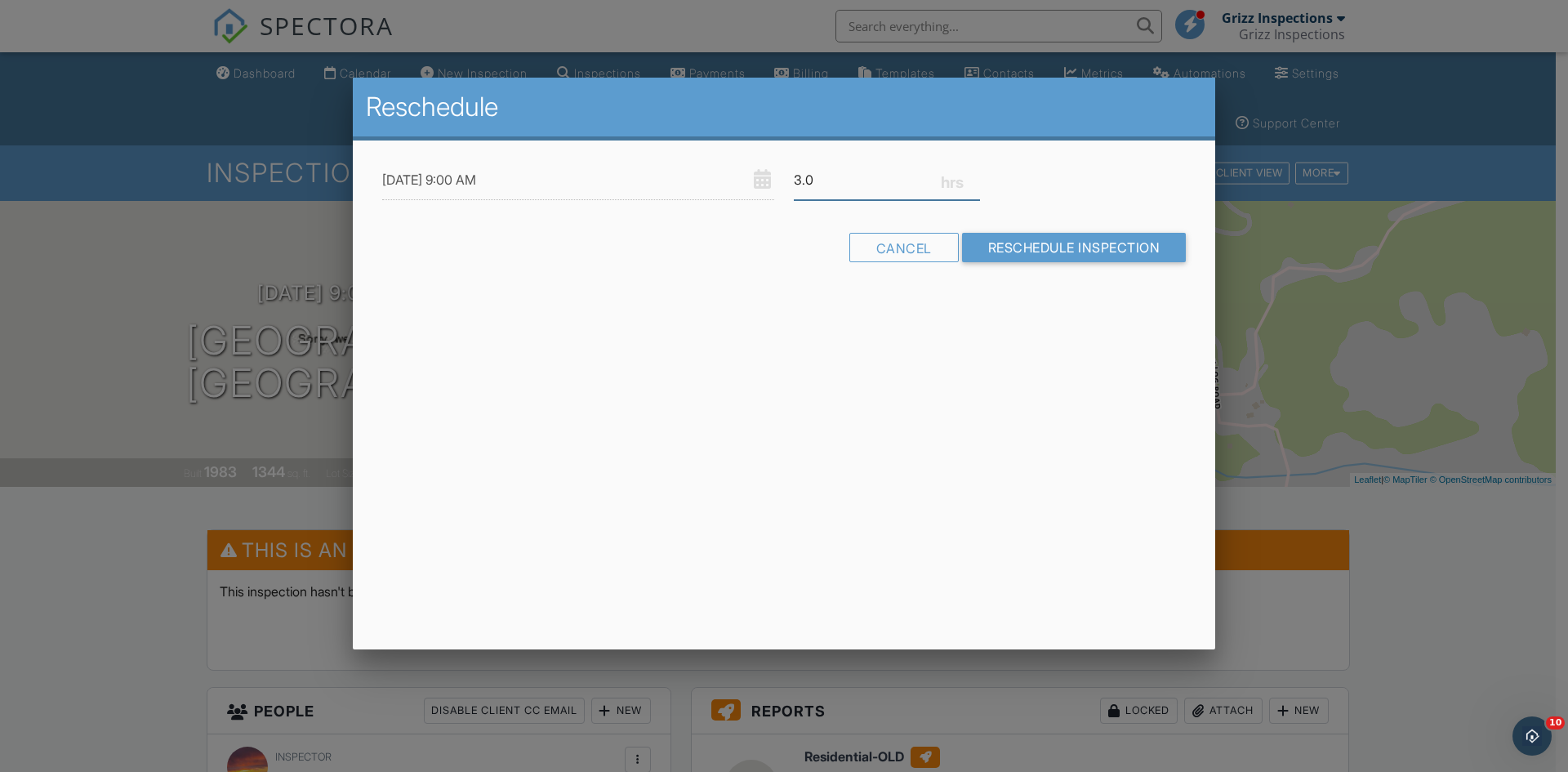
drag, startPoint x: 816, startPoint y: 188, endPoint x: 792, endPoint y: 187, distance: 24.0
click at [792, 187] on div "3.0" at bounding box center [887, 179] width 206 height 40
type input "2.75"
click at [1136, 251] on input "Reschedule Inspection" at bounding box center [1074, 248] width 225 height 29
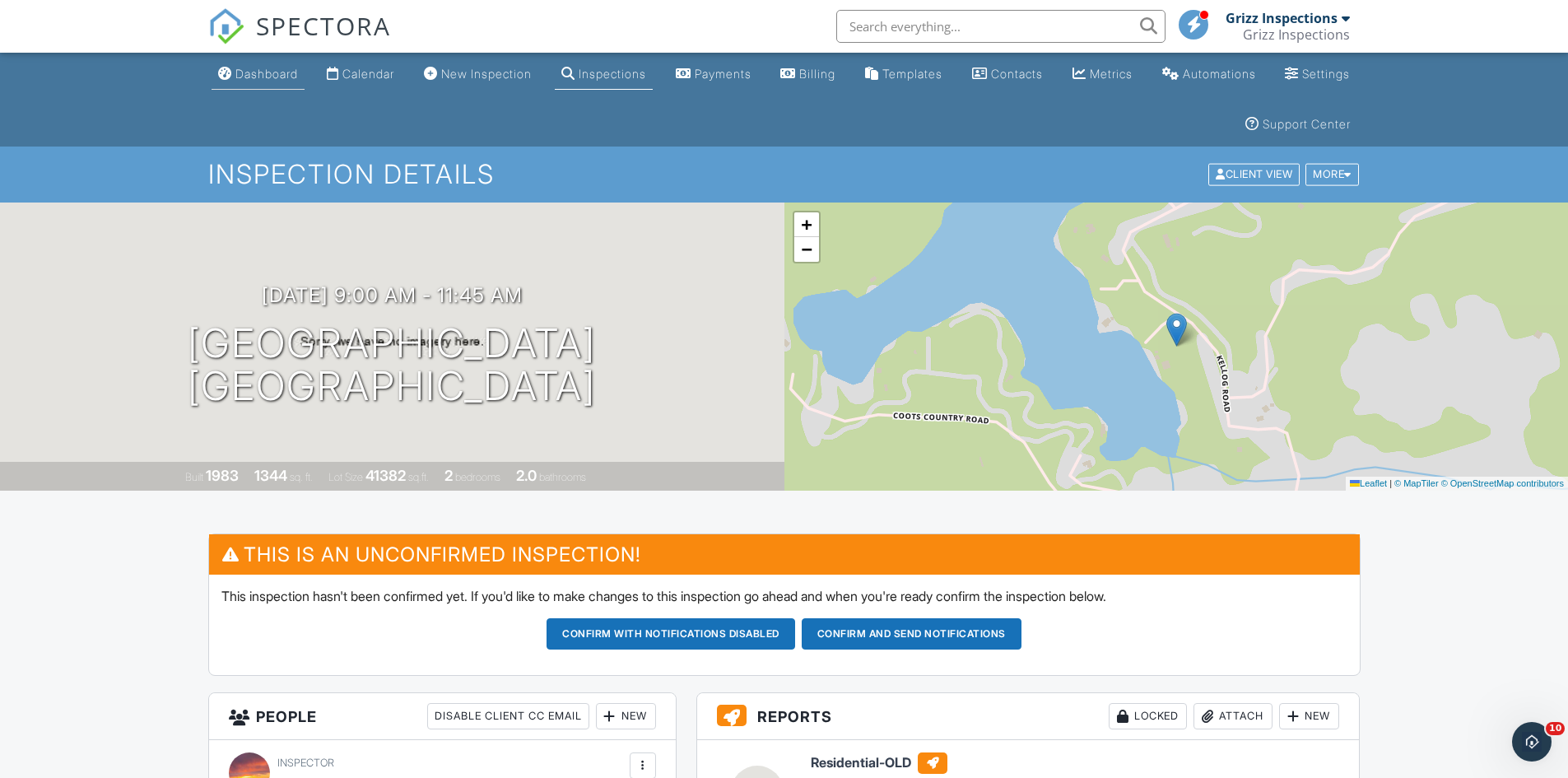
click at [291, 74] on div "Dashboard" at bounding box center [266, 73] width 62 height 14
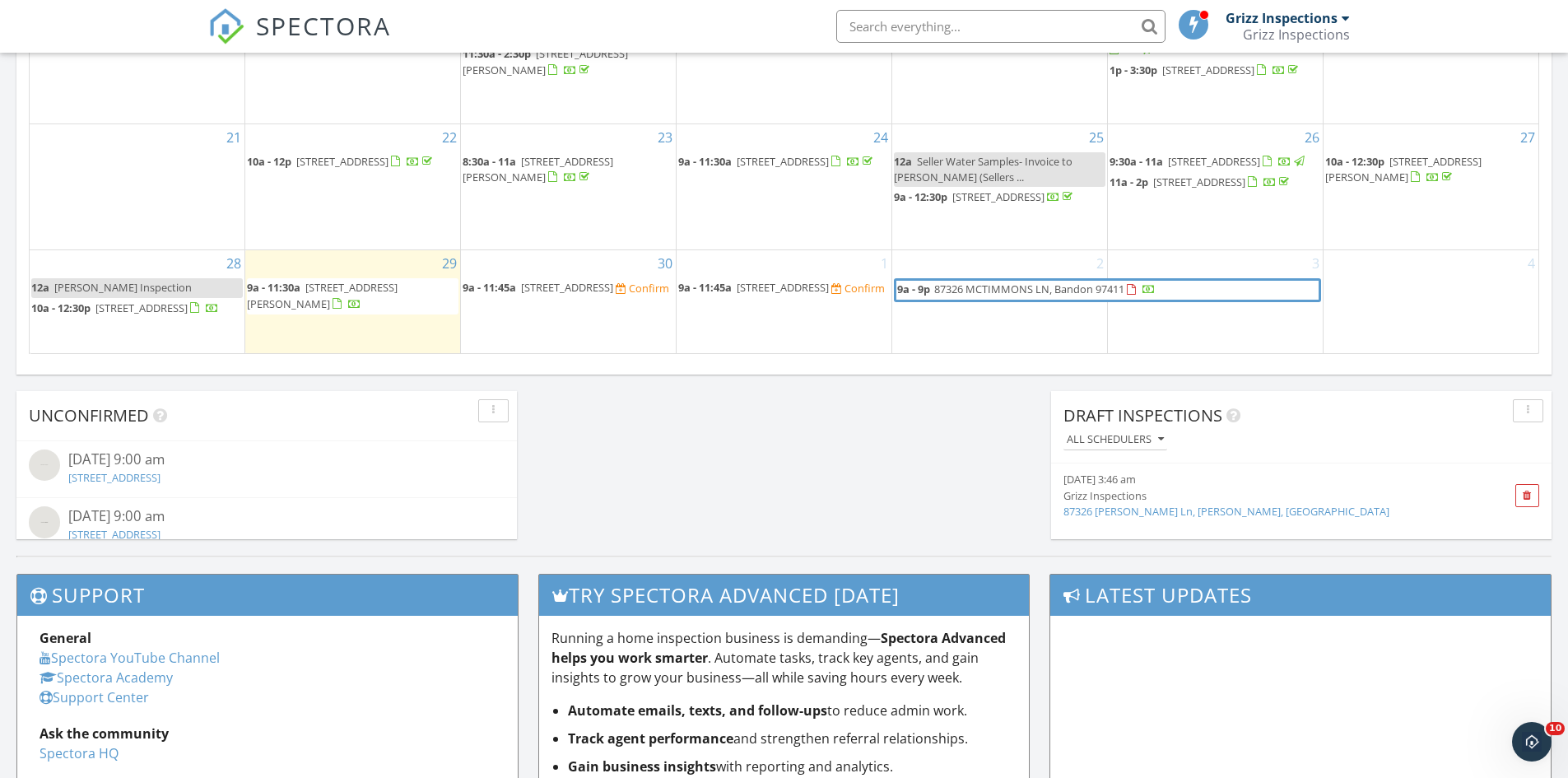
scroll to position [1481, 0]
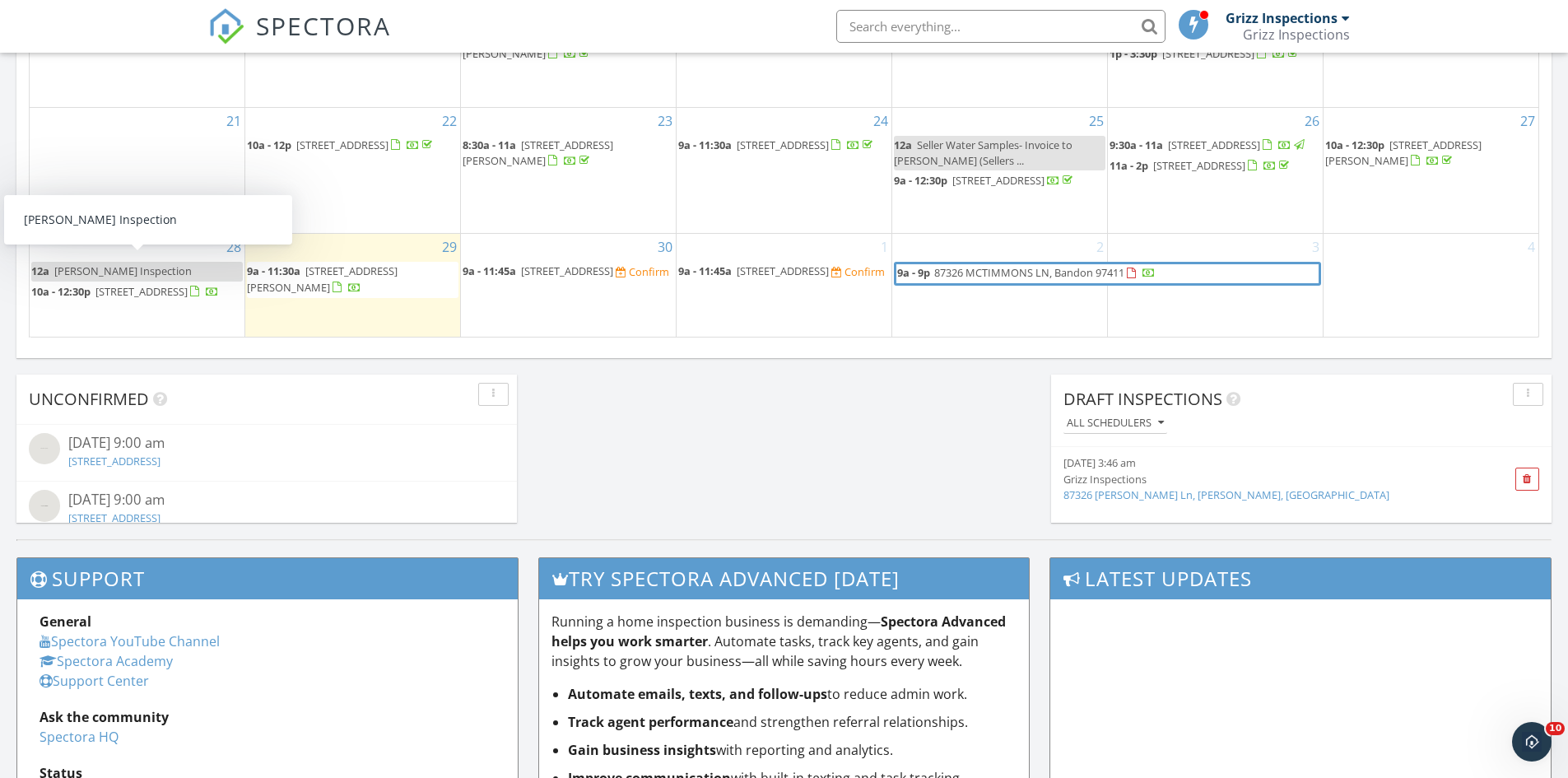
click at [160, 263] on span "[PERSON_NAME] Inspection" at bounding box center [123, 271] width 137 height 15
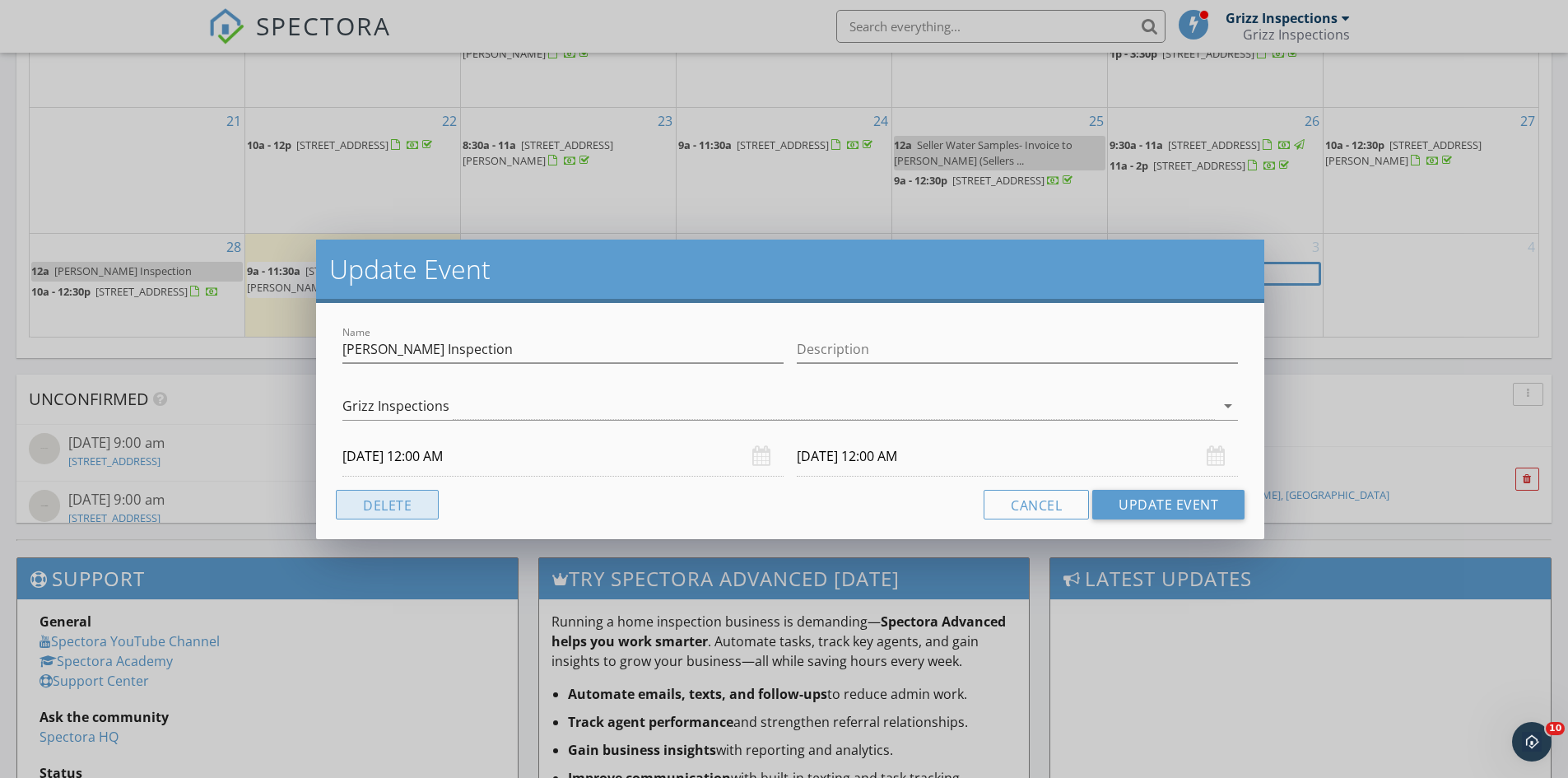
click at [400, 498] on button "Delete" at bounding box center [387, 504] width 103 height 30
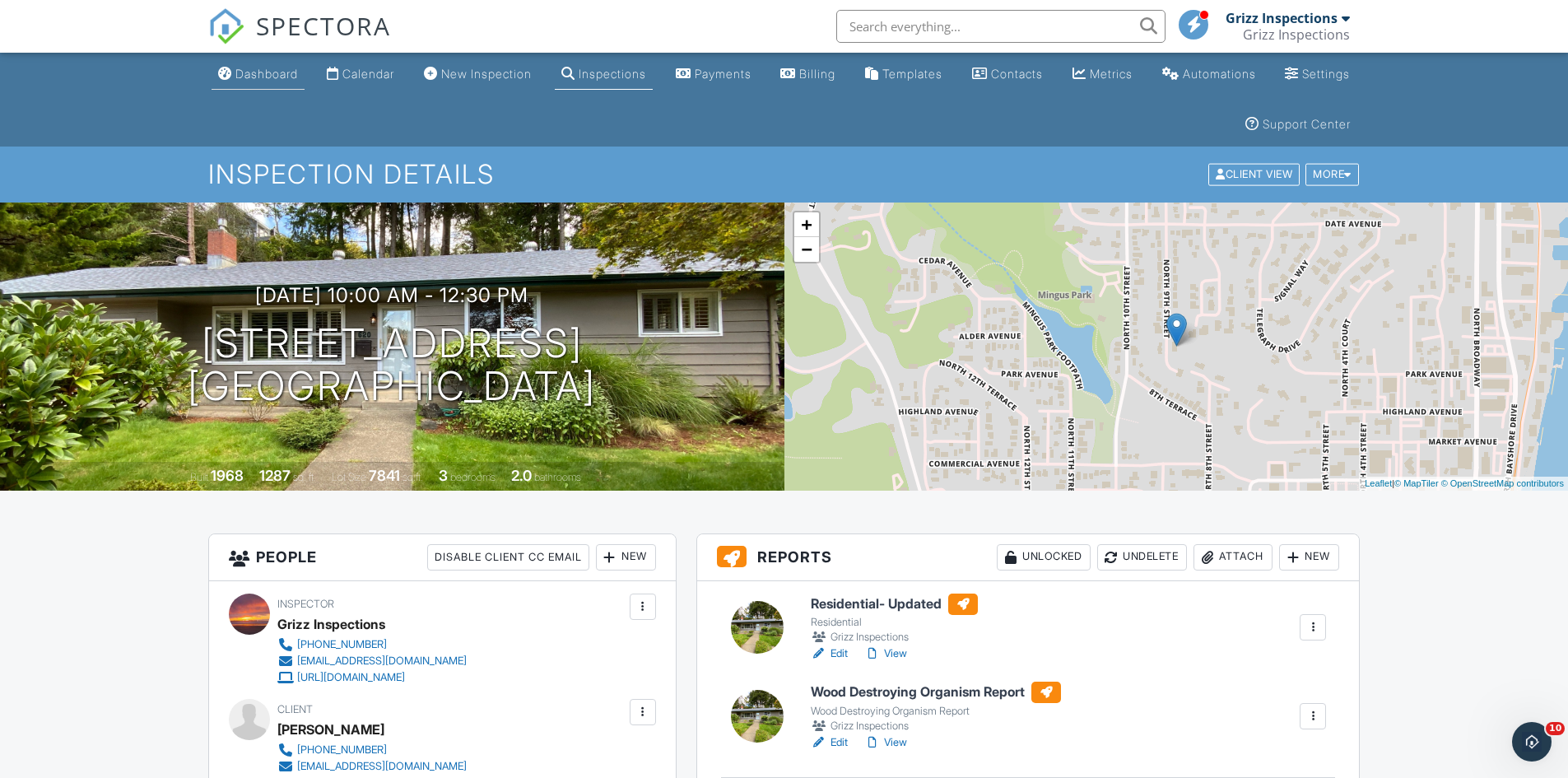
click at [262, 72] on div "Dashboard" at bounding box center [266, 73] width 62 height 14
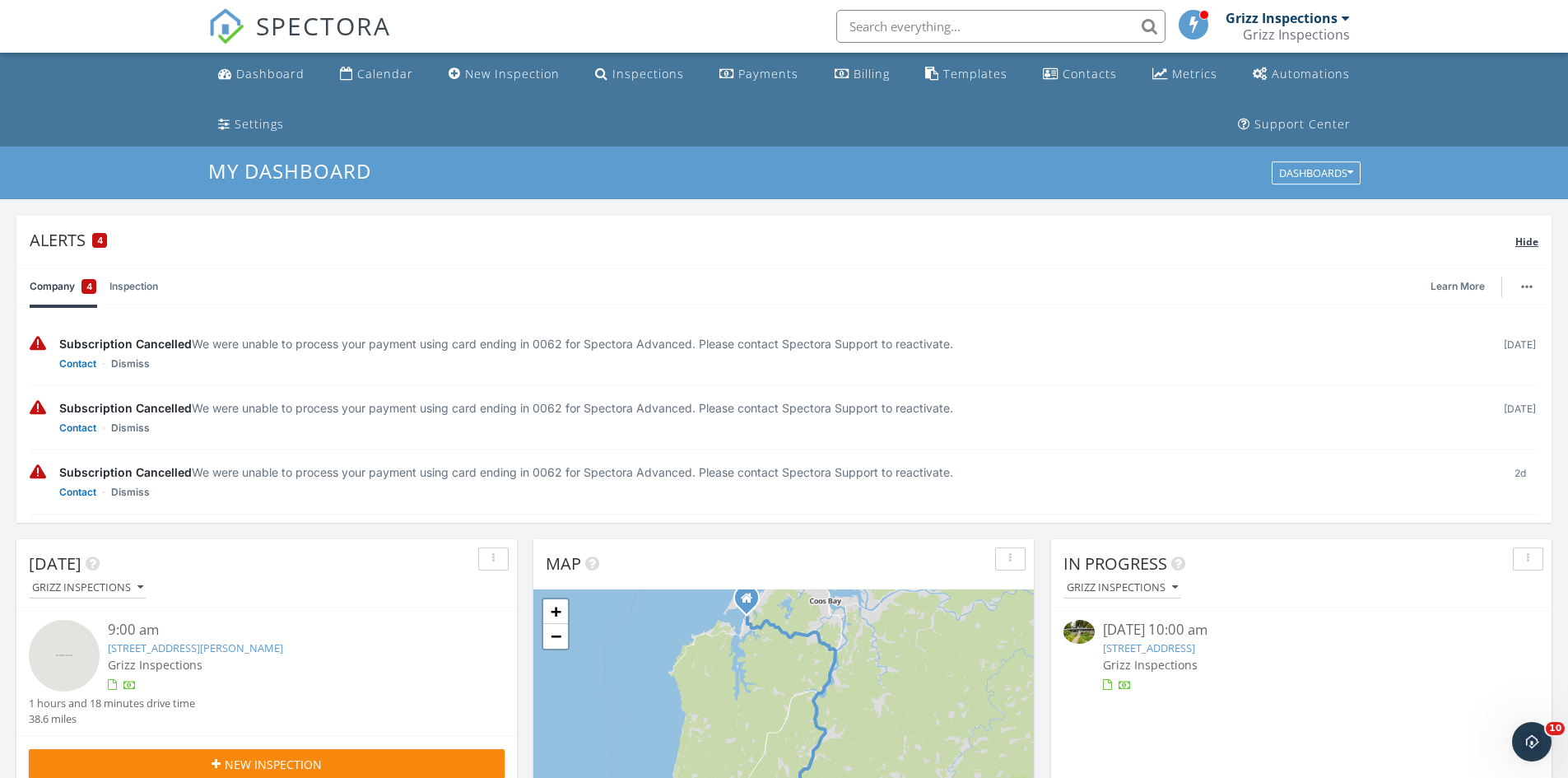
click at [1523, 243] on span "Hide" at bounding box center [1526, 241] width 23 height 14
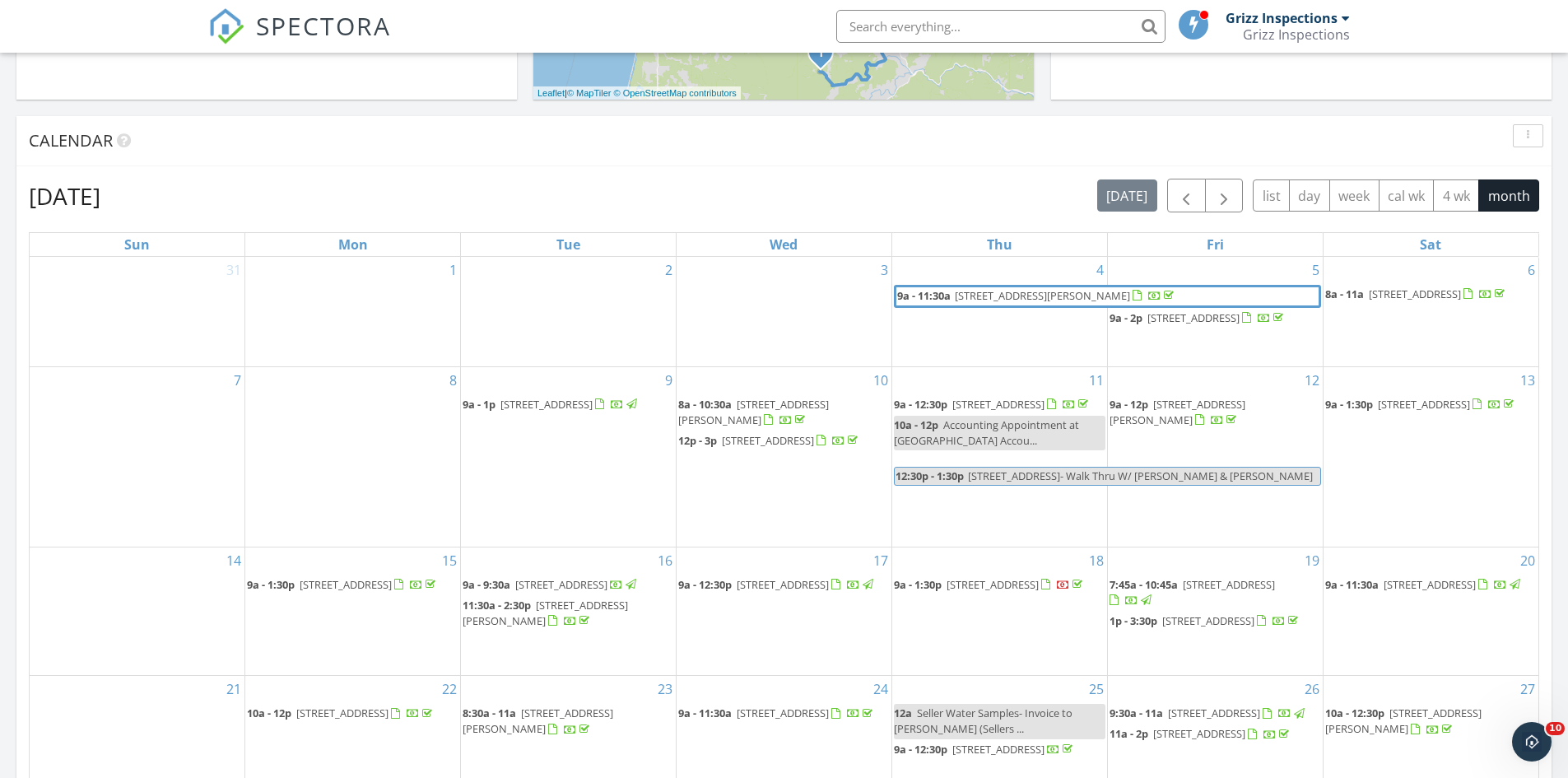
scroll to position [493, 0]
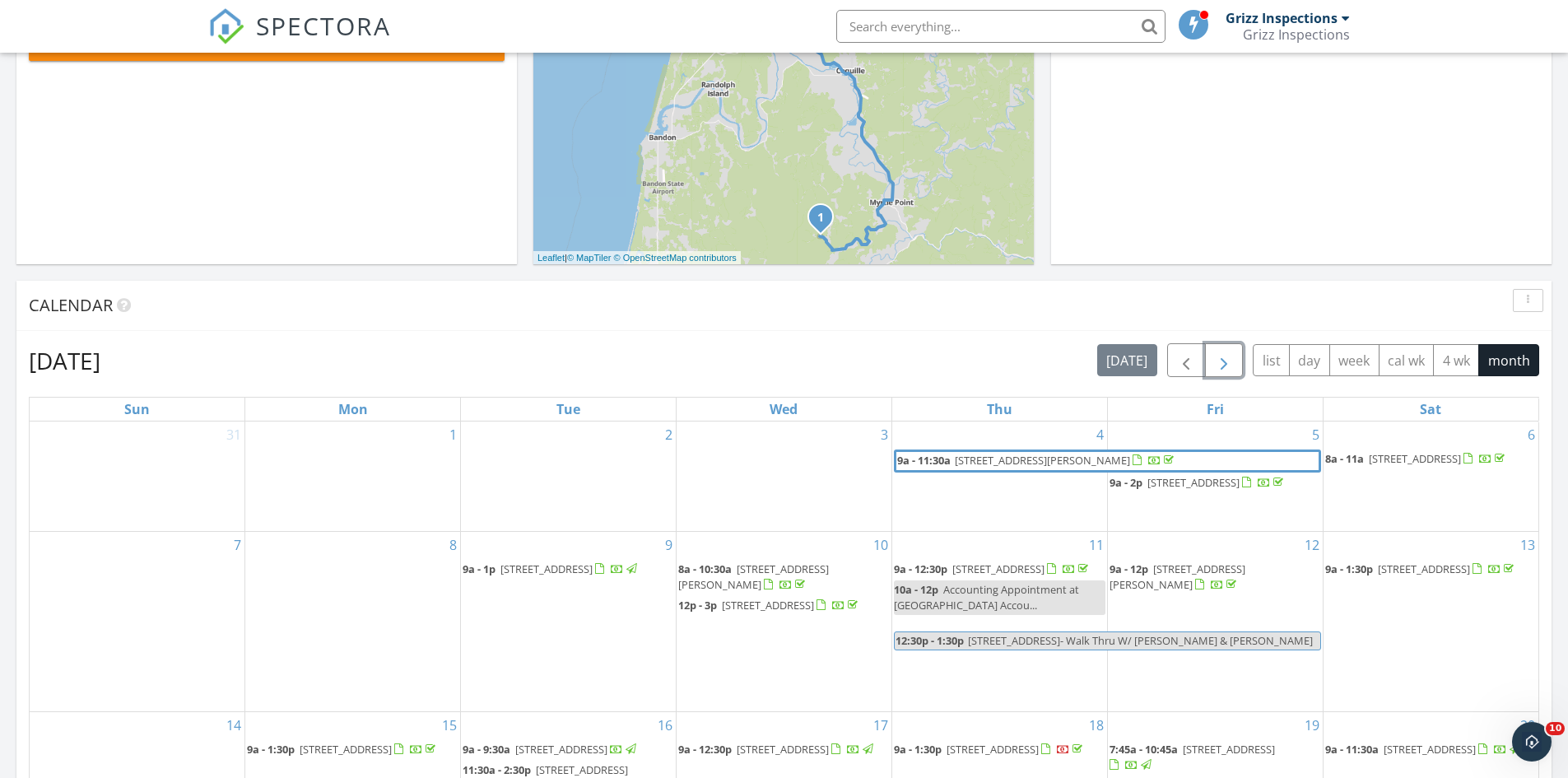
click at [1217, 363] on span "button" at bounding box center [1223, 360] width 19 height 19
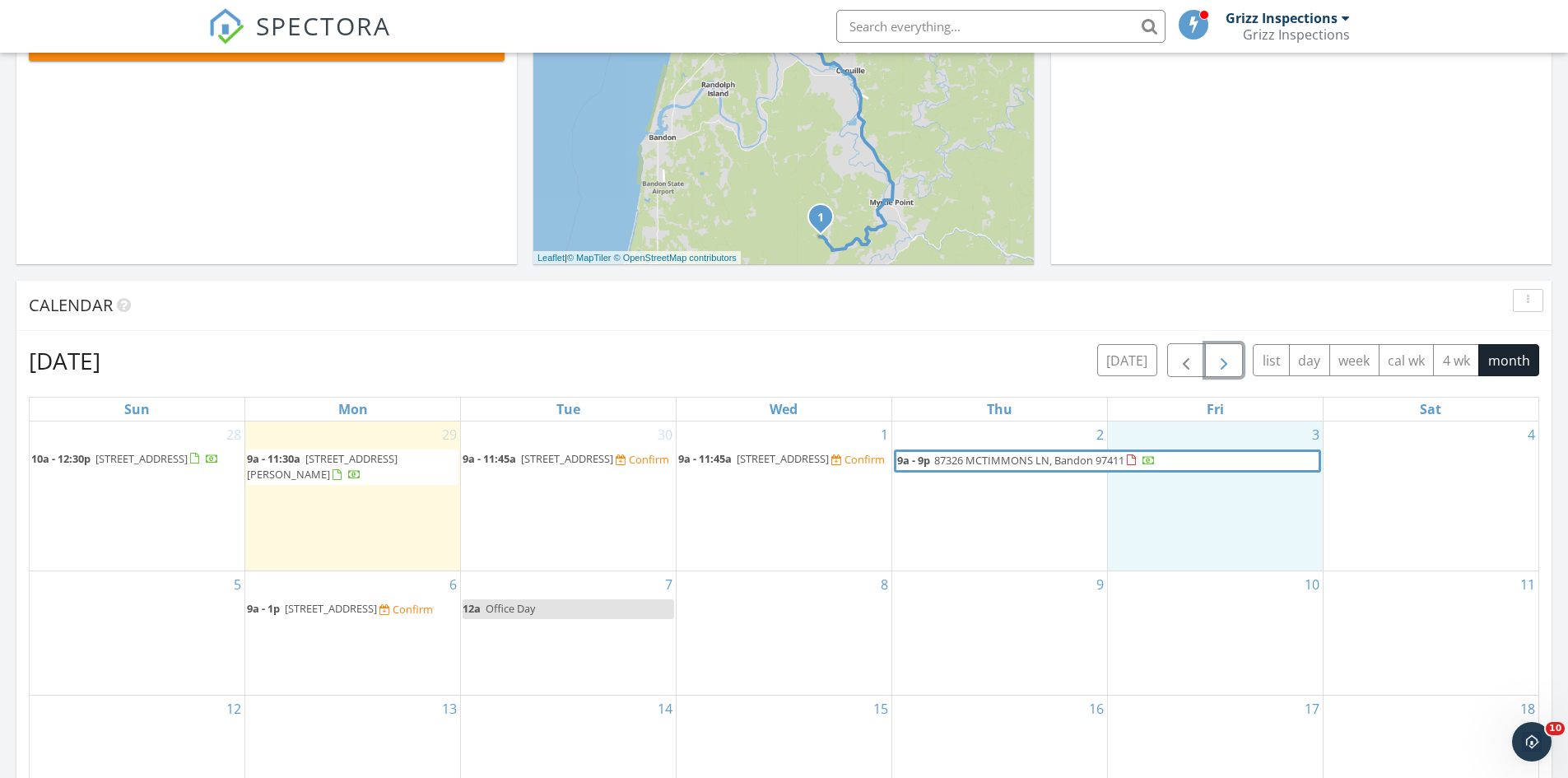
click at [1245, 528] on div "3" at bounding box center [1216, 496] width 215 height 150
click at [1206, 487] on link "Event" at bounding box center [1214, 483] width 84 height 26
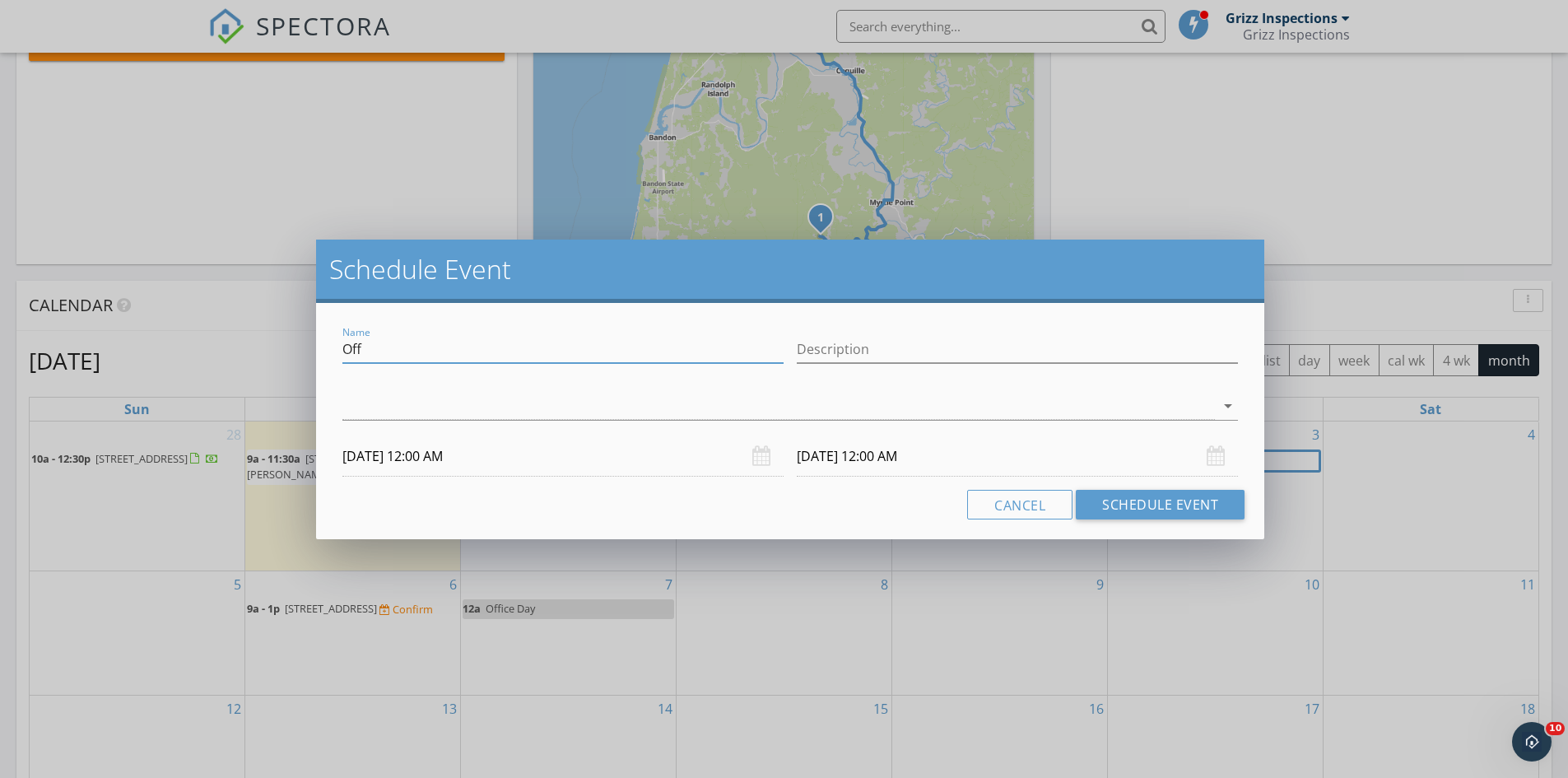
drag, startPoint x: 439, startPoint y: 346, endPoint x: 317, endPoint y: 340, distance: 122.1
click at [317, 340] on div "Name Off Description arrow_drop_down [DATE] 12:00 AM [DATE] 12:00 AM Cancel Sch…" at bounding box center [790, 421] width 948 height 236
type input "Dakotas Inspection- Start 11 AM"
click at [1175, 503] on button "Schedule Event" at bounding box center [1160, 504] width 169 height 30
click at [660, 410] on div at bounding box center [778, 405] width 873 height 27
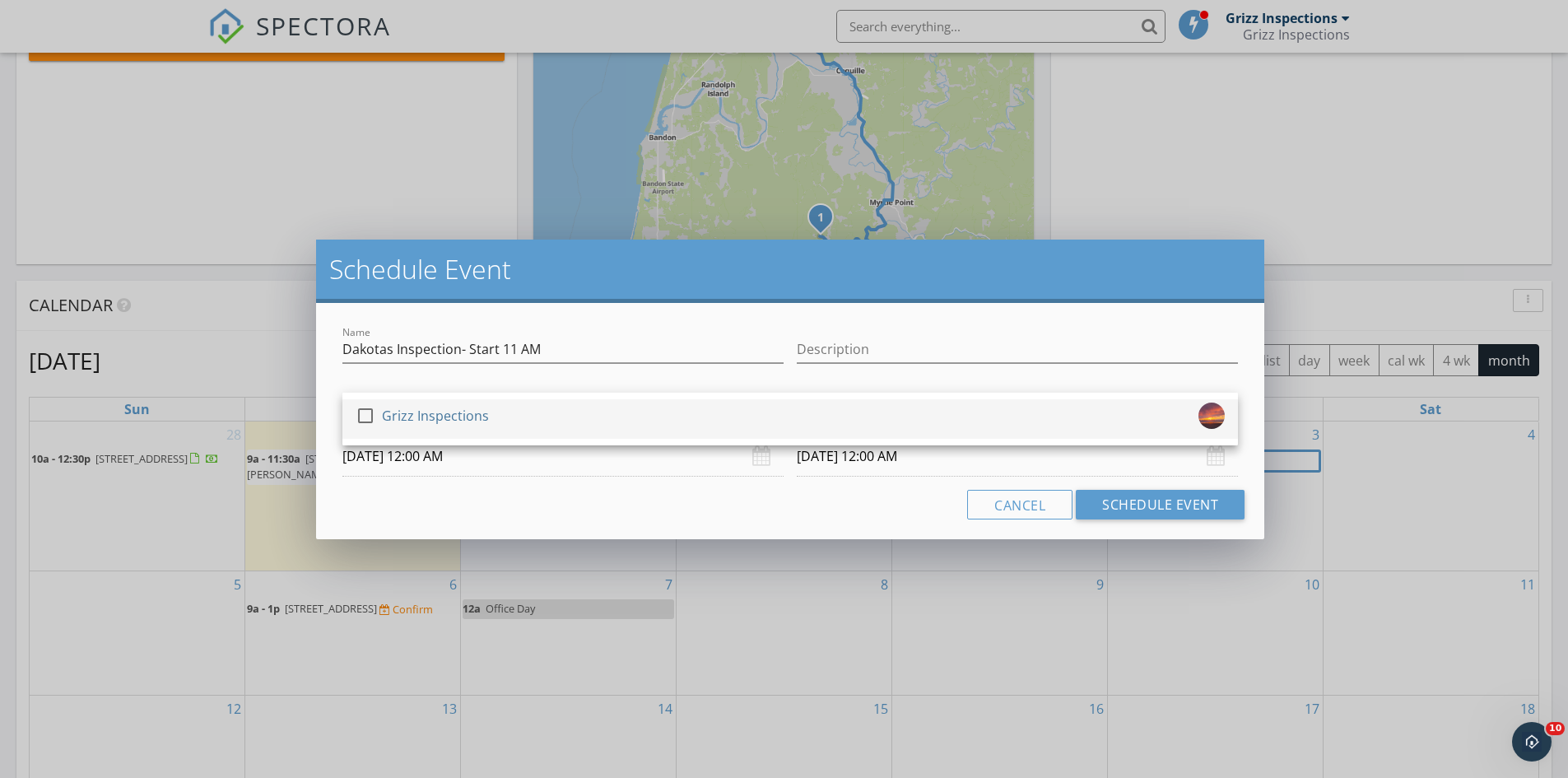
click at [525, 432] on div "check_box_outline_blank Grizz Inspections" at bounding box center [789, 418] width 869 height 32
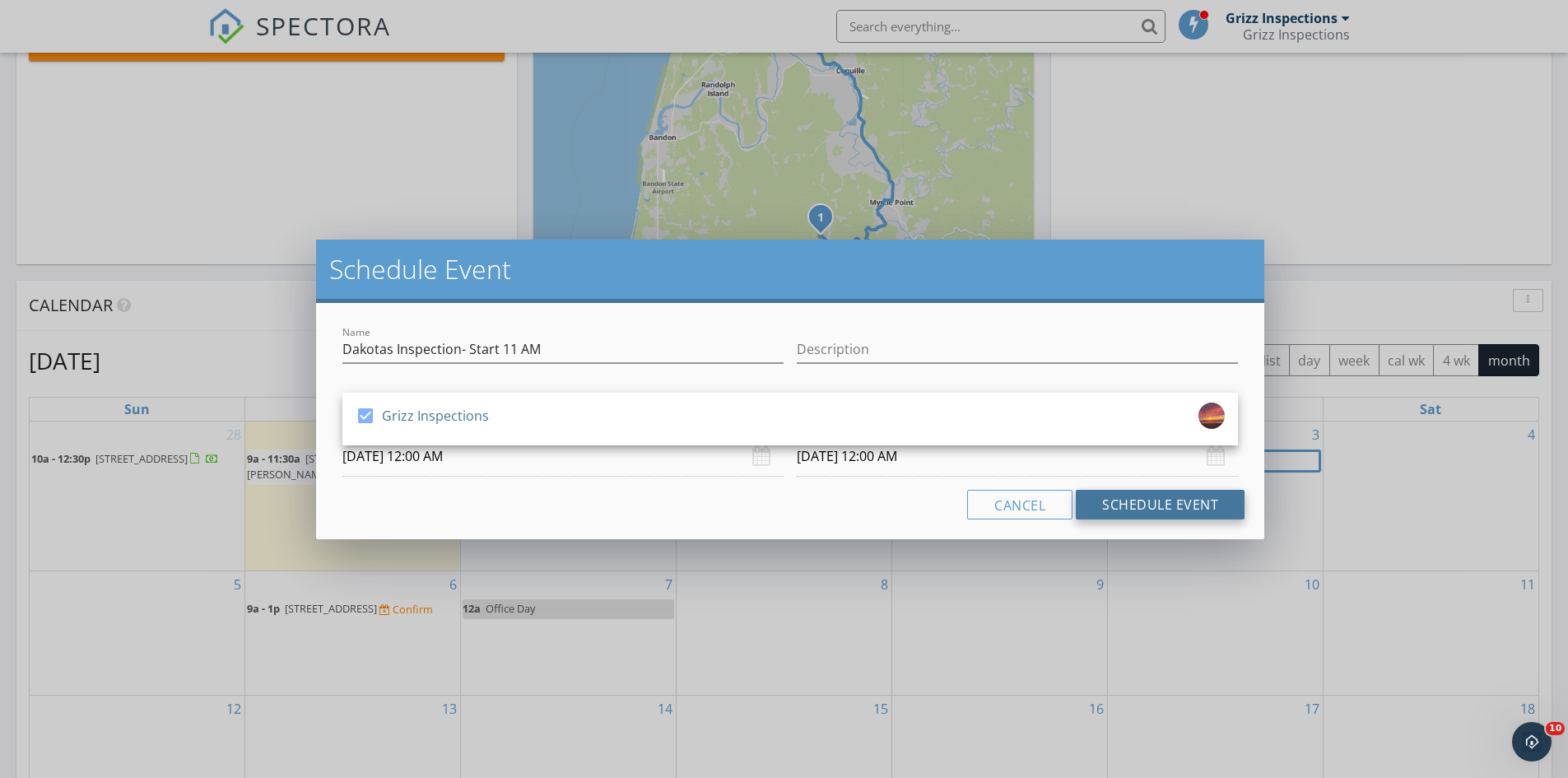
click at [1167, 517] on button "Schedule Event" at bounding box center [1160, 504] width 169 height 30
